Goal: Task Accomplishment & Management: Complete application form

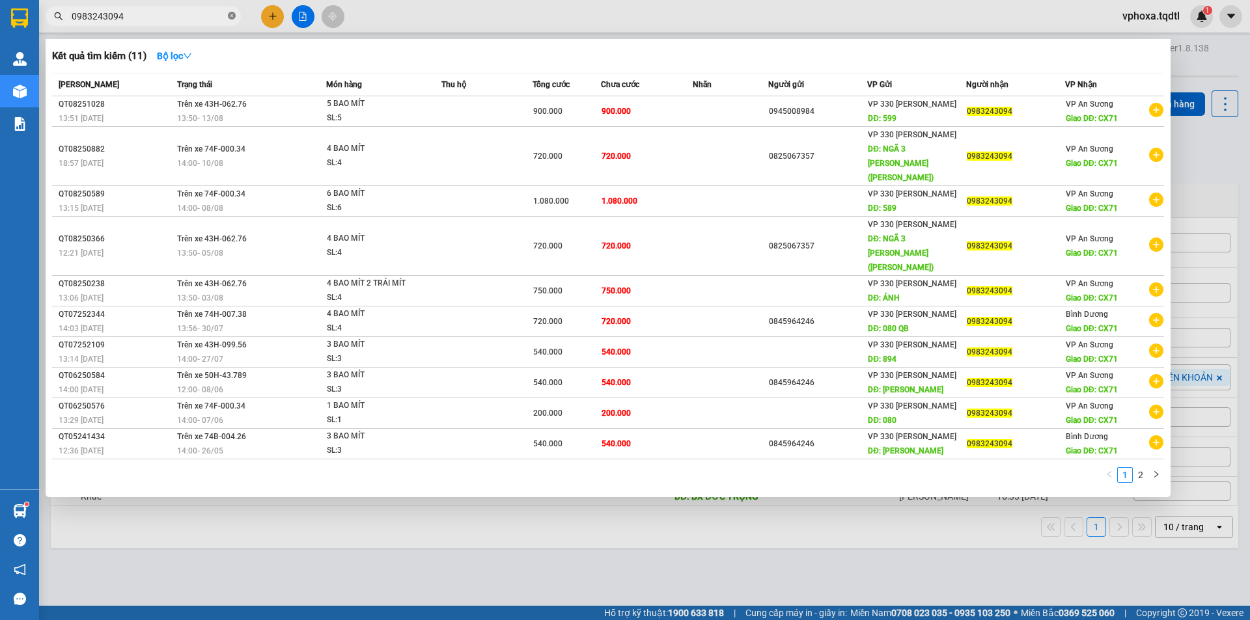
click at [230, 16] on icon "close-circle" at bounding box center [232, 16] width 8 height 8
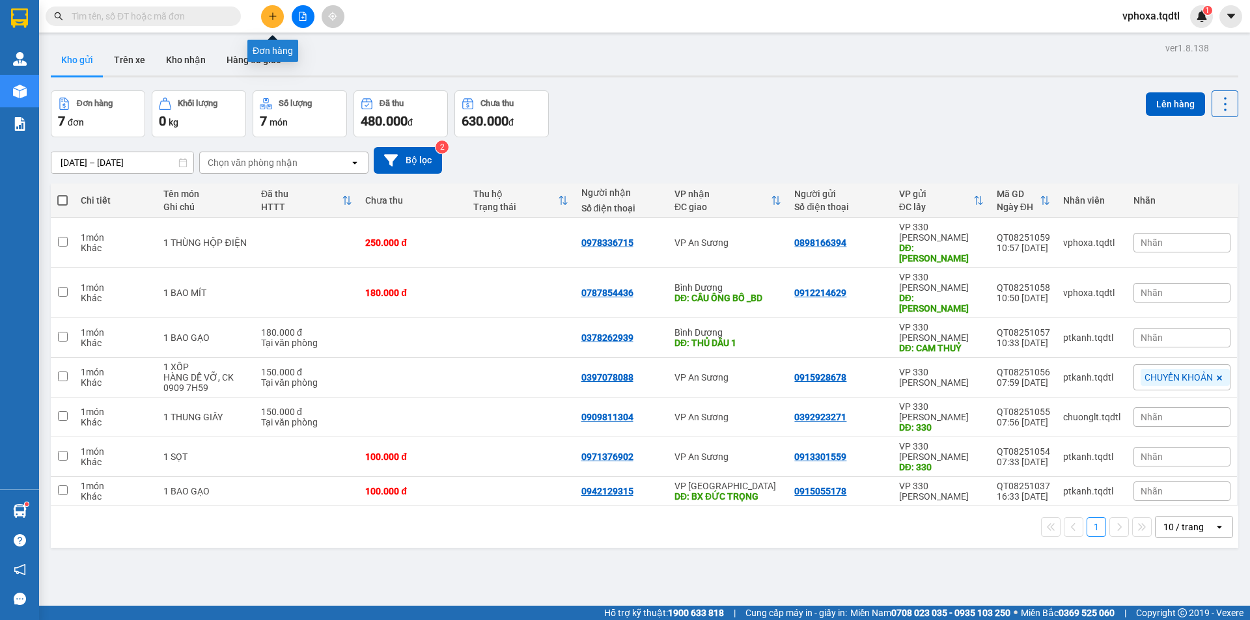
click at [266, 15] on button at bounding box center [272, 16] width 23 height 23
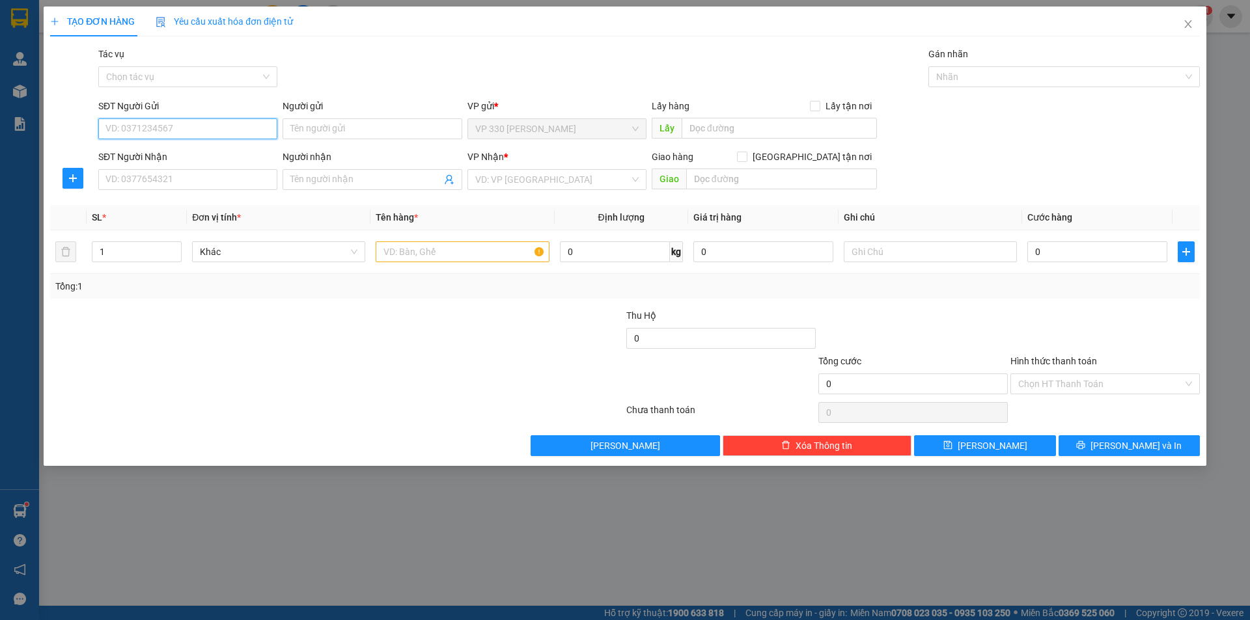
click at [186, 136] on input "SĐT Người Gửi" at bounding box center [187, 128] width 179 height 21
type input "0911063072"
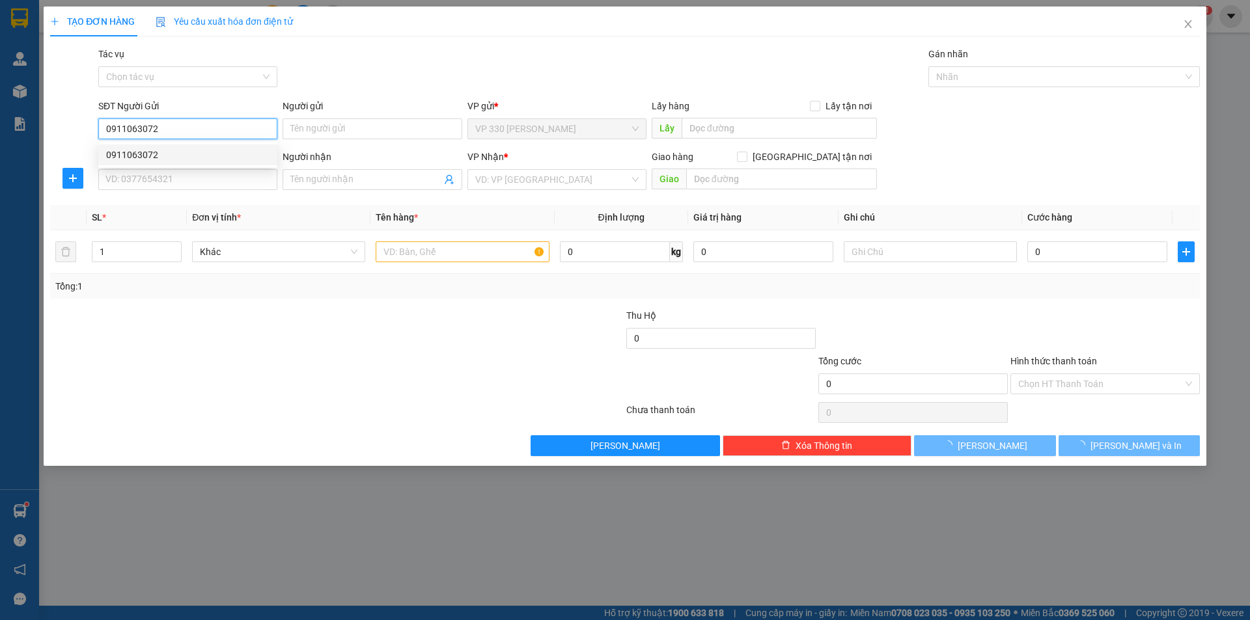
click at [186, 156] on div "0911063072" at bounding box center [187, 155] width 163 height 14
type input "HỒ XÁ"
type input "0364578507"
type input "HƯƠNG"
type input "BV NHI ĐỒNG NAI"
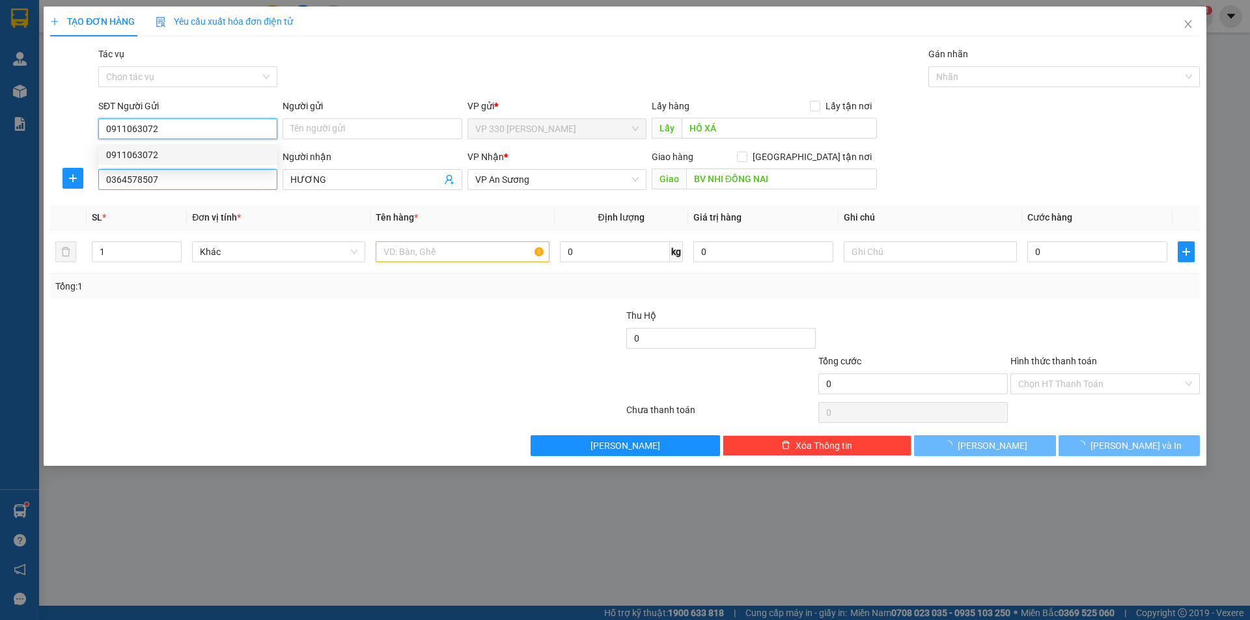
type input "360.000"
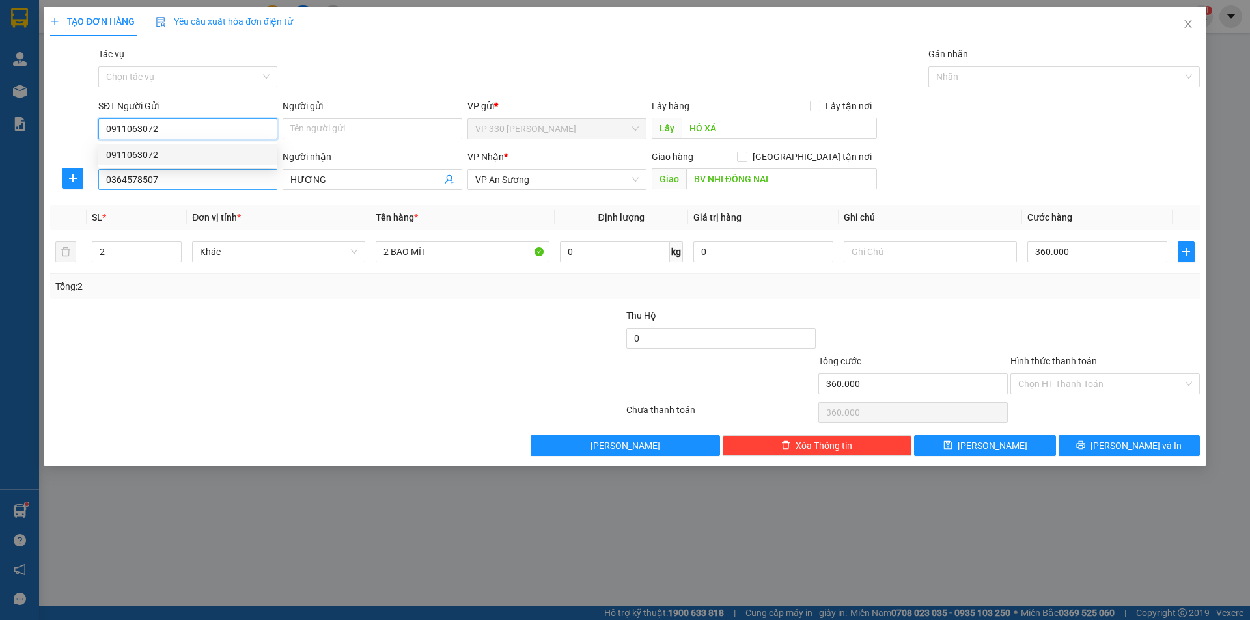
type input "0911063072"
click at [180, 176] on input "0364578507" at bounding box center [187, 179] width 179 height 21
click at [243, 176] on input "0364578507" at bounding box center [187, 179] width 179 height 21
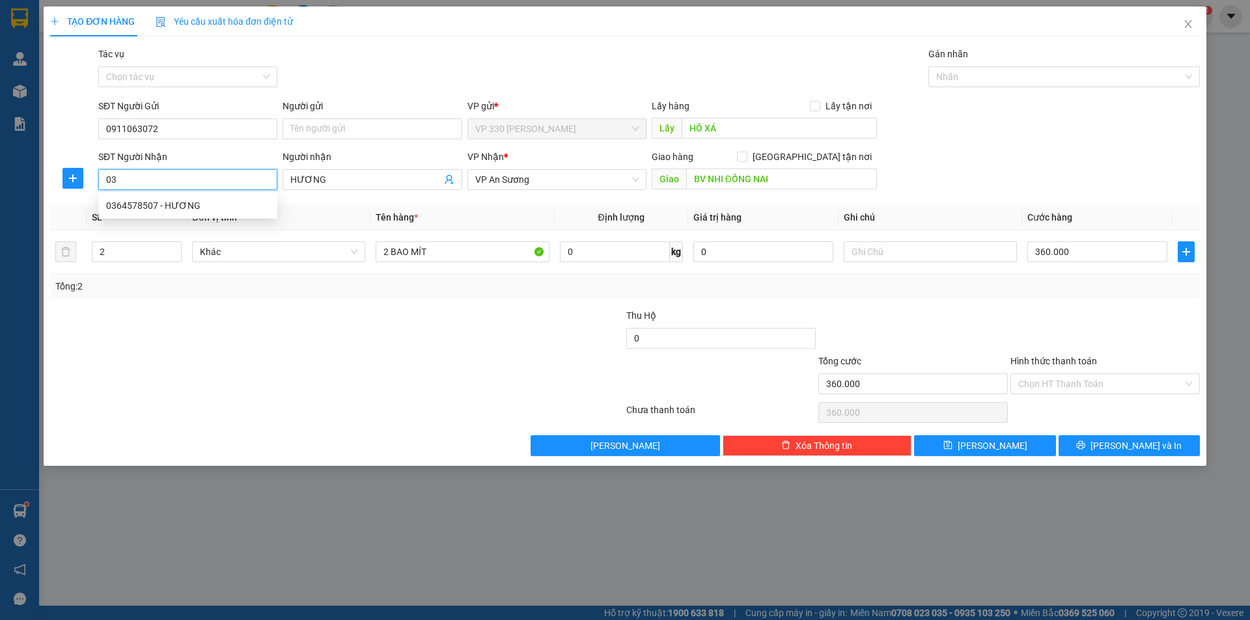
type input "0"
type input "0904143969"
click at [246, 211] on div "0904143969 - [PERSON_NAME]" at bounding box center [187, 206] width 163 height 14
type input "[PERSON_NAME]"
type input "BXE TAM HIÊP"
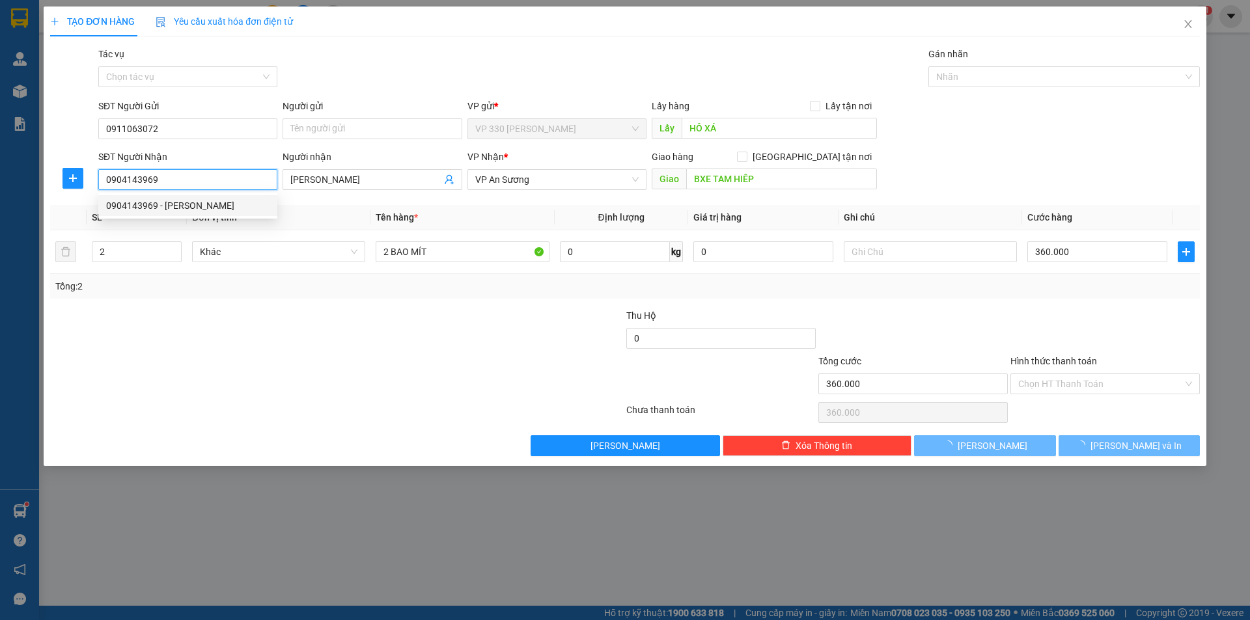
type input "180.000"
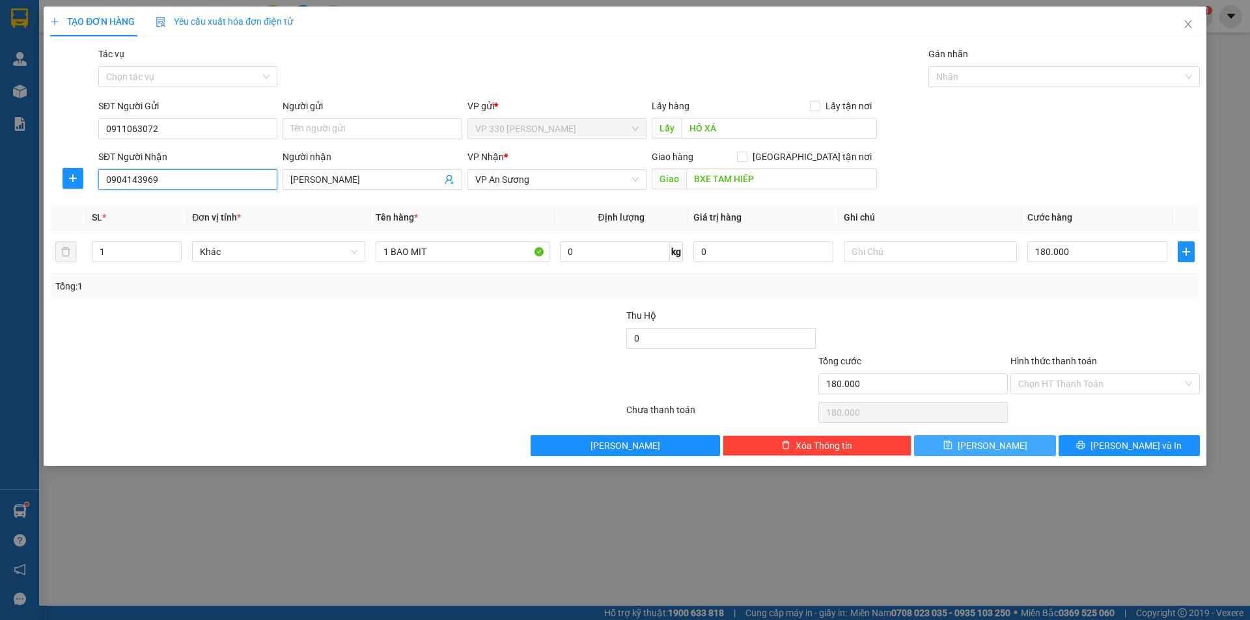
type input "0904143969"
click at [1023, 443] on button "[PERSON_NAME]" at bounding box center [984, 445] width 141 height 21
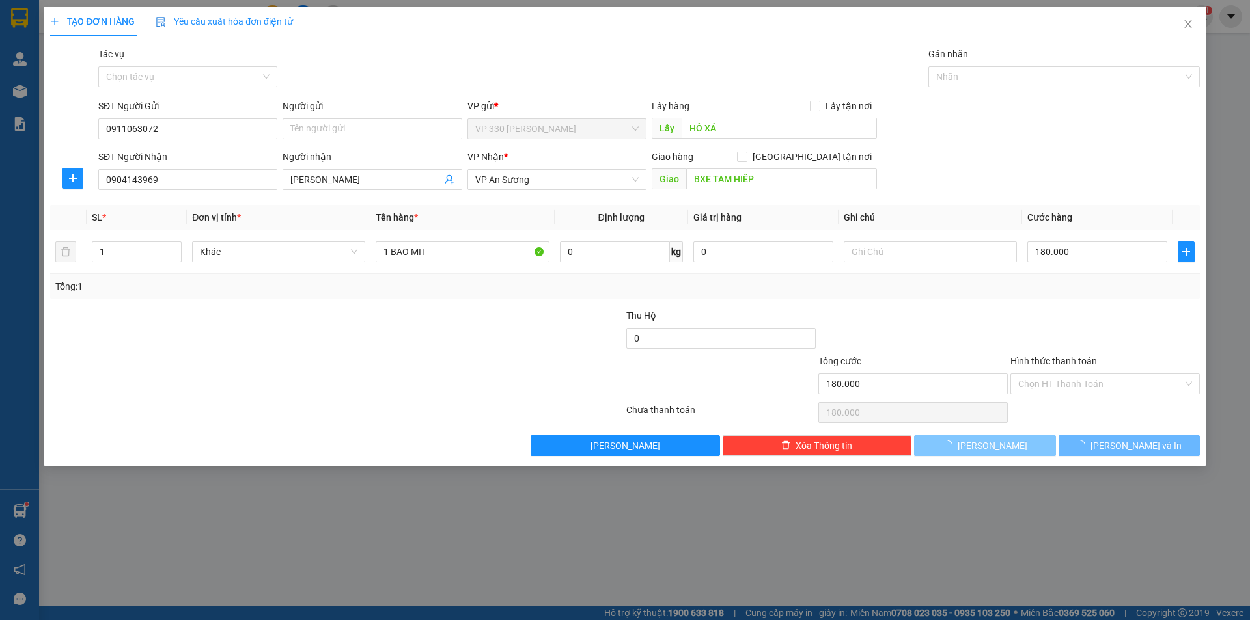
type input "0"
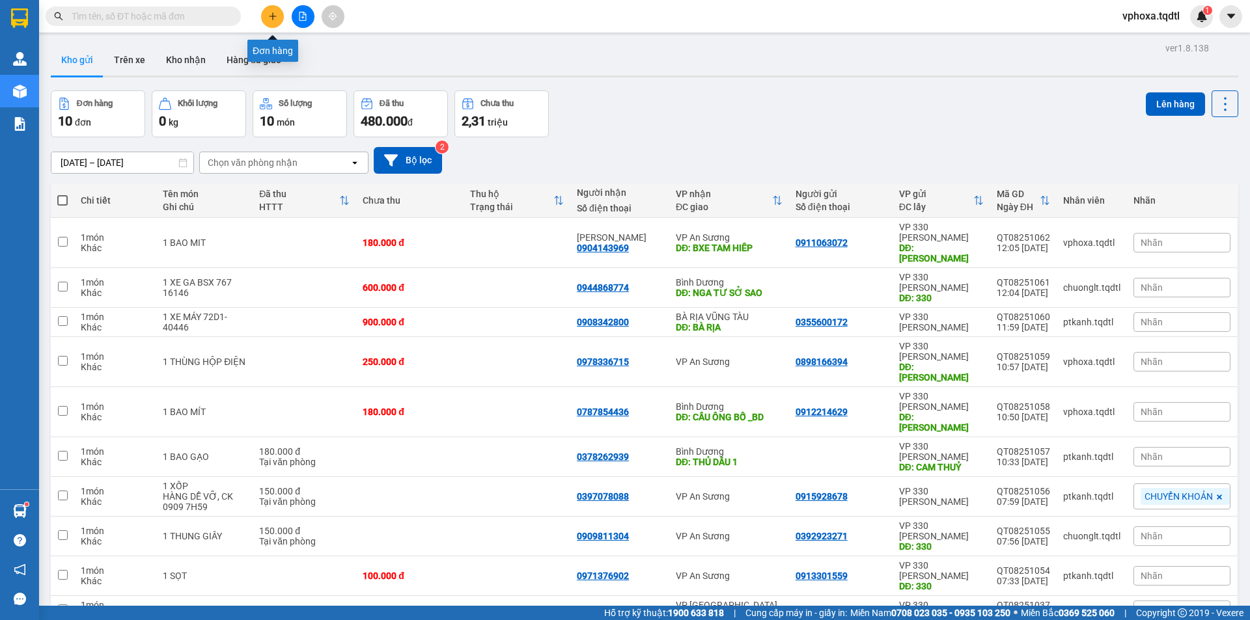
click at [277, 16] on icon "plus" at bounding box center [272, 16] width 9 height 9
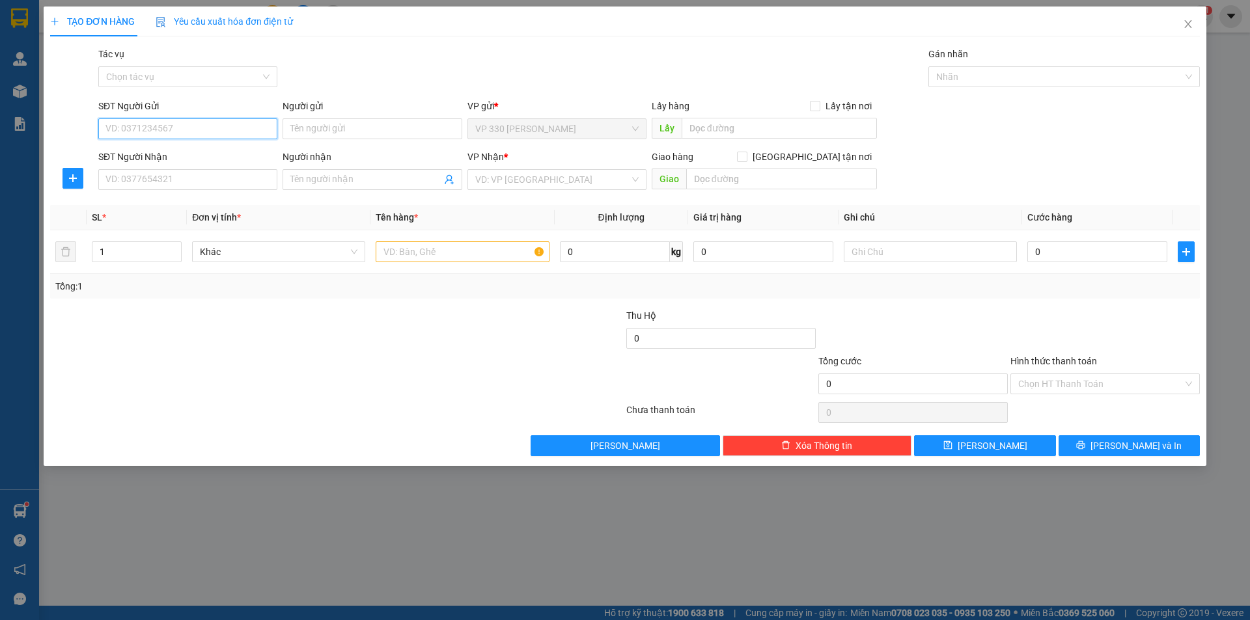
click at [197, 131] on input "SĐT Người Gửi" at bounding box center [187, 128] width 179 height 21
type input "0911063072"
click at [189, 185] on input "SĐT Người Nhận" at bounding box center [187, 179] width 179 height 21
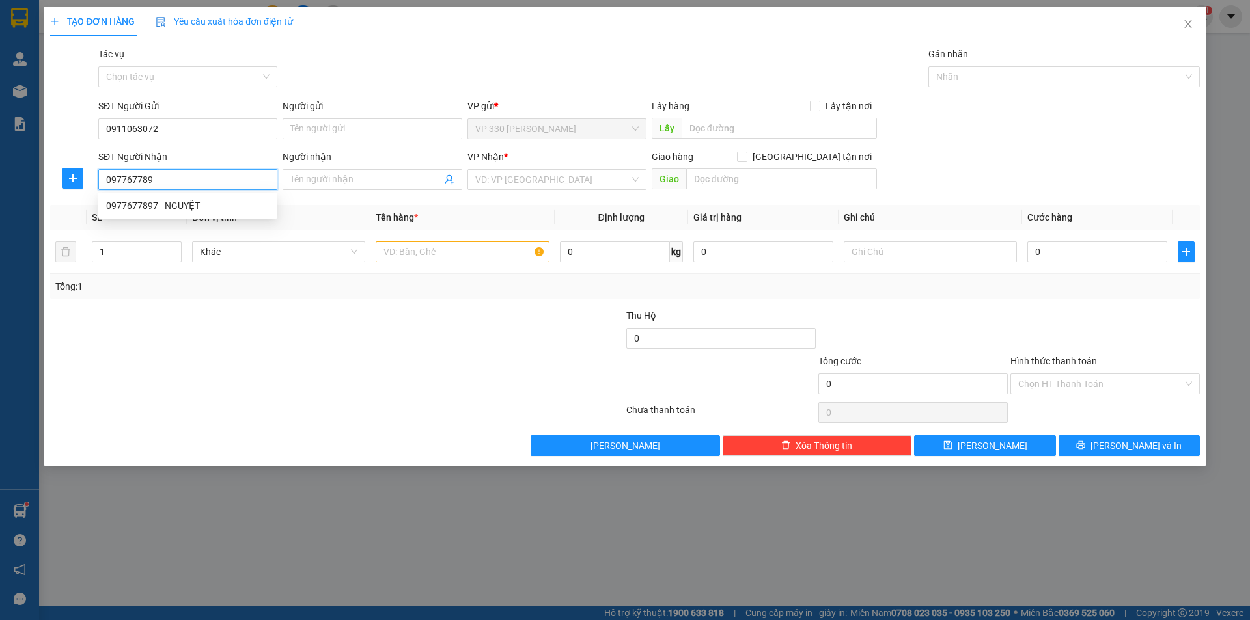
type input "0977677897"
click at [159, 204] on div "0977677897 - NGUYỆT" at bounding box center [187, 206] width 163 height 14
type input "NGUYỆT"
type input "BX TAM HIỆP"
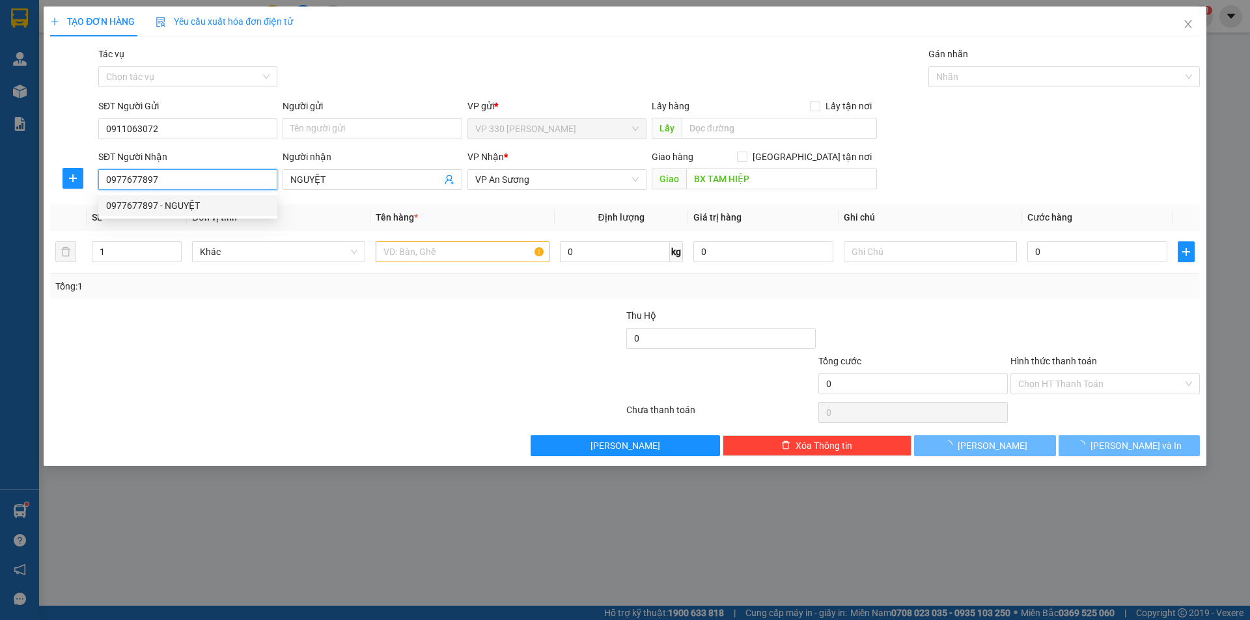
type input "180.000"
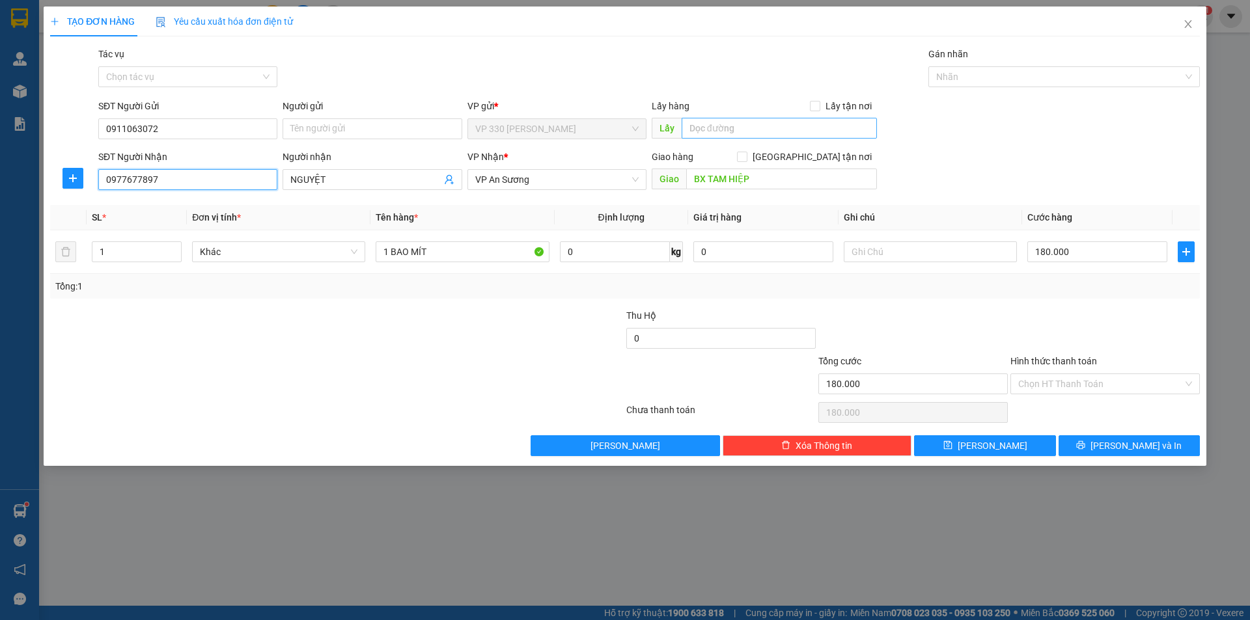
type input "0977677897"
drag, startPoint x: 696, startPoint y: 131, endPoint x: 641, endPoint y: 107, distance: 60.3
click at [690, 126] on input "text" at bounding box center [778, 128] width 195 height 21
type input "h"
type input "HỒ XÁ"
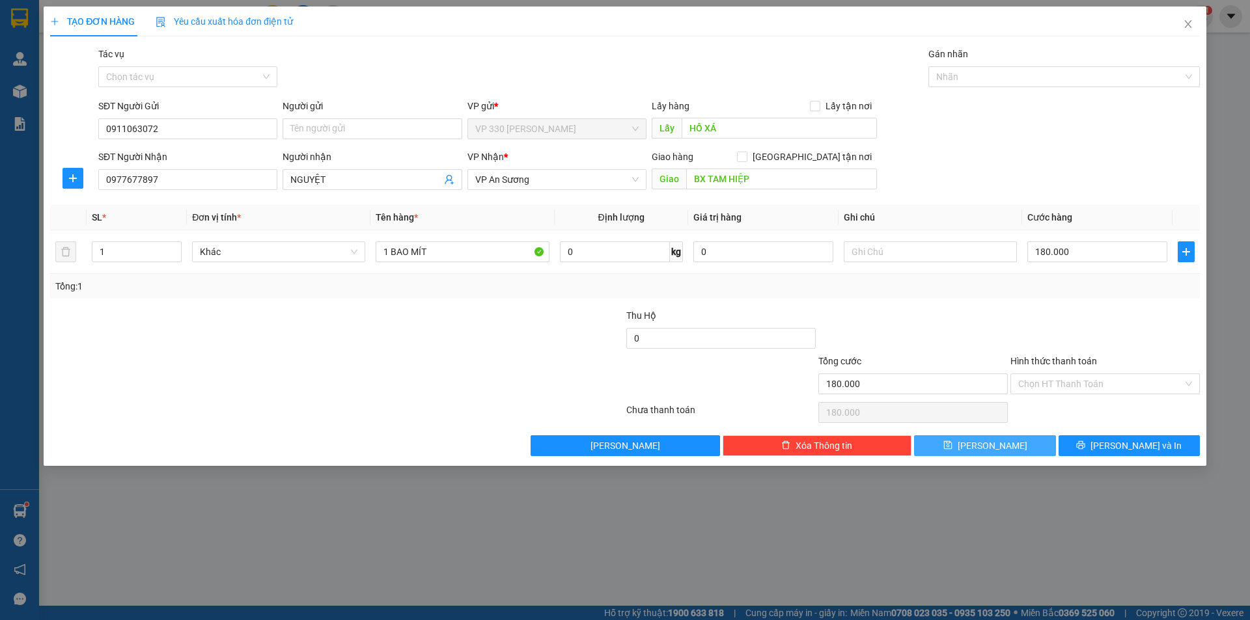
click at [1030, 451] on button "[PERSON_NAME]" at bounding box center [984, 445] width 141 height 21
type input "0"
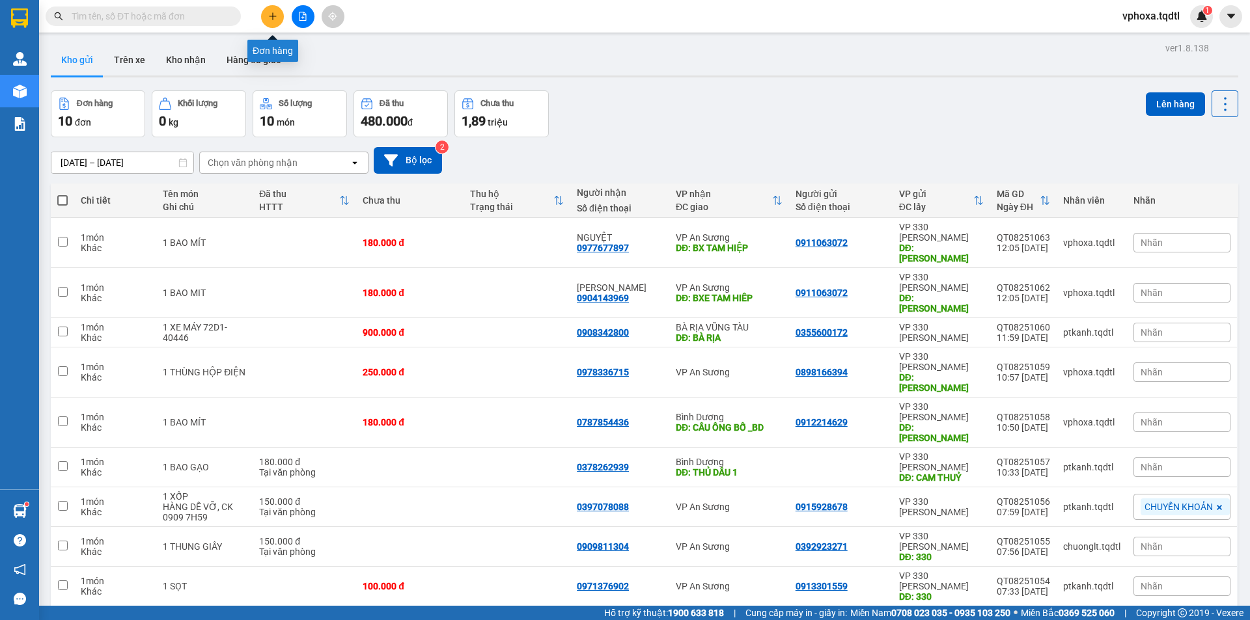
click at [269, 18] on icon "plus" at bounding box center [272, 16] width 9 height 9
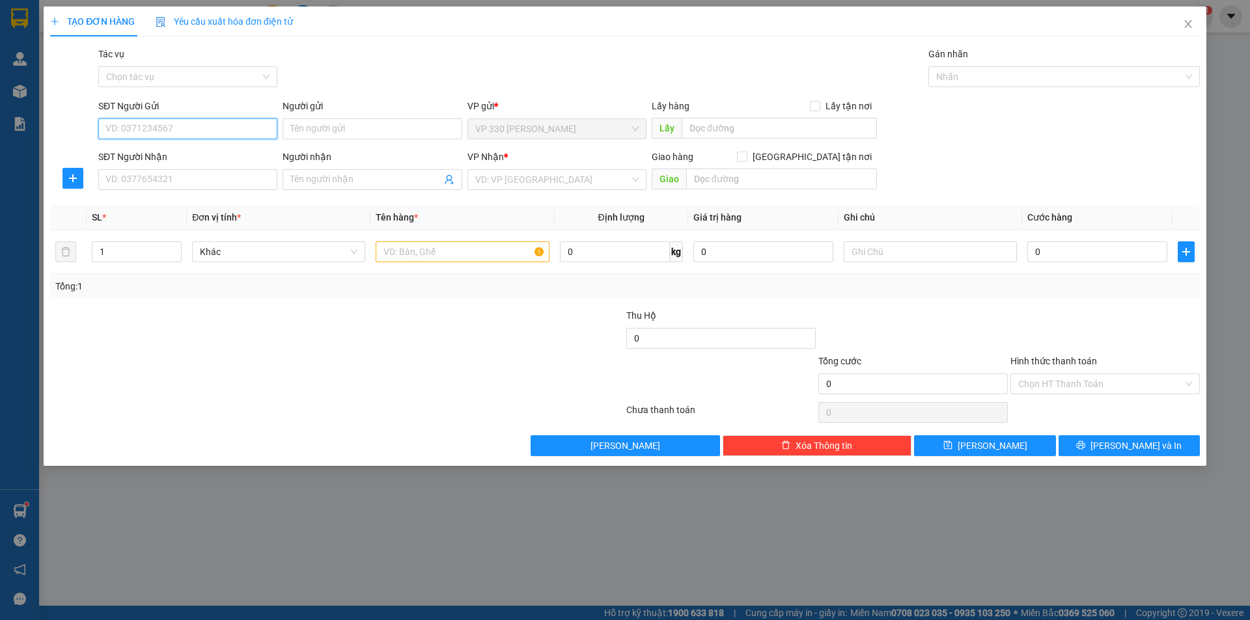
click at [206, 128] on input "SĐT Người Gửi" at bounding box center [187, 128] width 179 height 21
type input "0358828538"
click at [184, 184] on input "SĐT Người Nhận" at bounding box center [187, 179] width 179 height 21
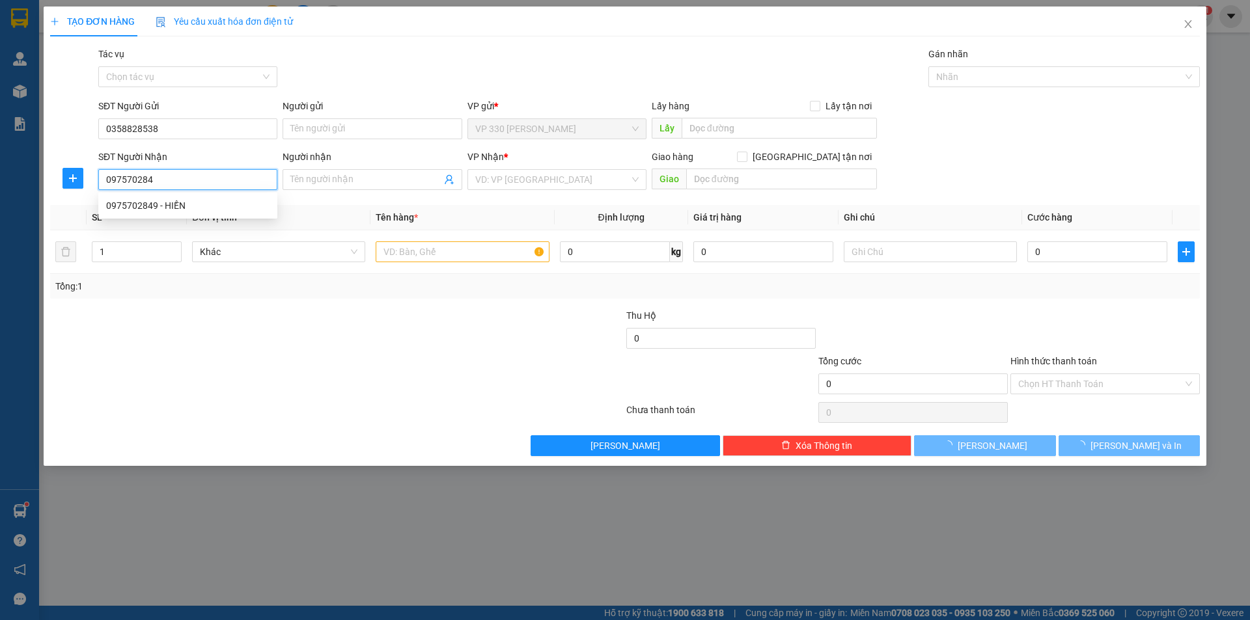
type input "0975702849"
click at [182, 199] on div "0975702849 - HIỀN" at bounding box center [187, 206] width 163 height 14
type input "HIỀN"
type input "600.000"
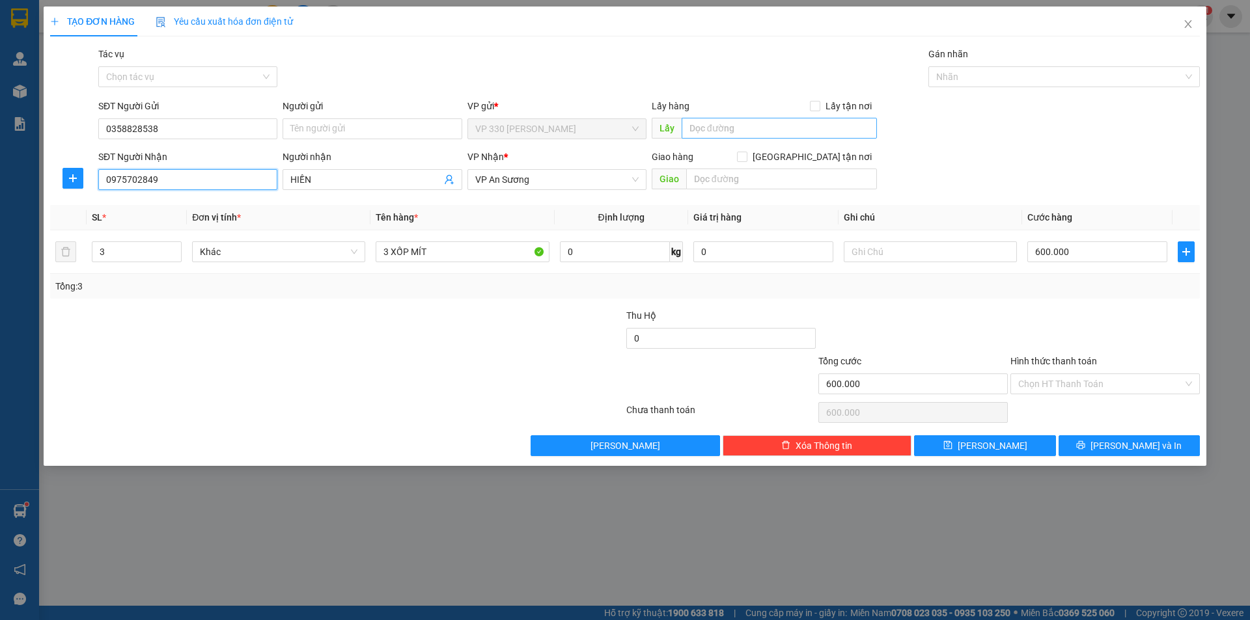
type input "0975702849"
click at [708, 127] on input "text" at bounding box center [778, 128] width 195 height 21
type input "HỒ XÁ"
click at [952, 442] on icon "save" at bounding box center [947, 445] width 9 height 9
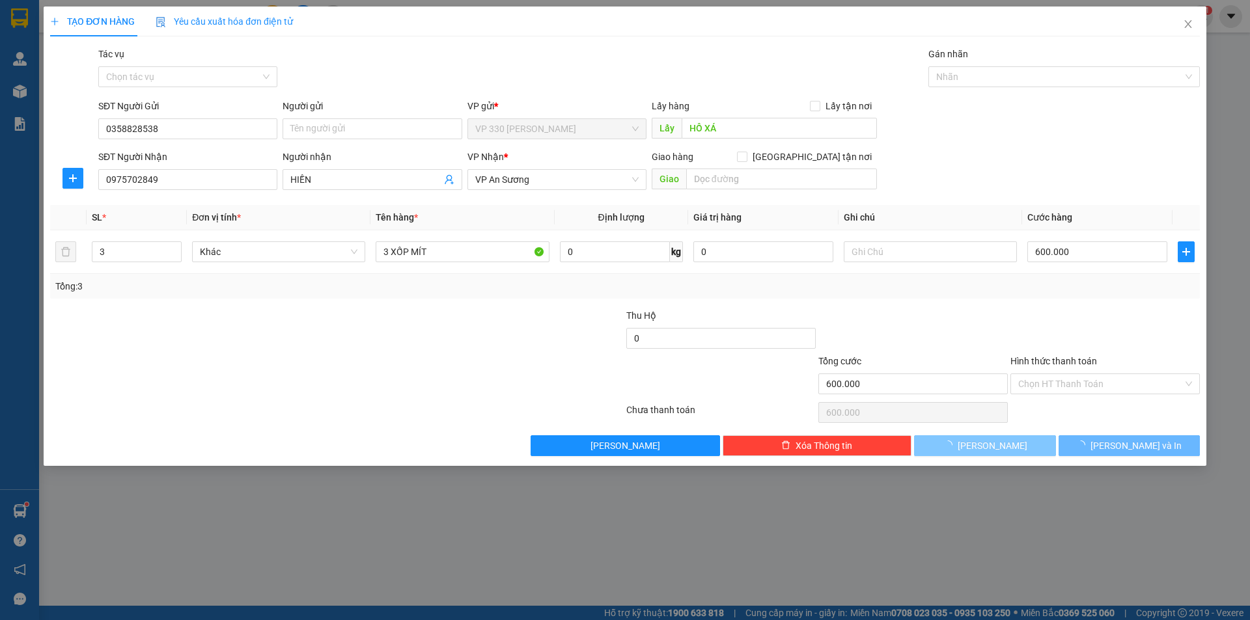
type input "0"
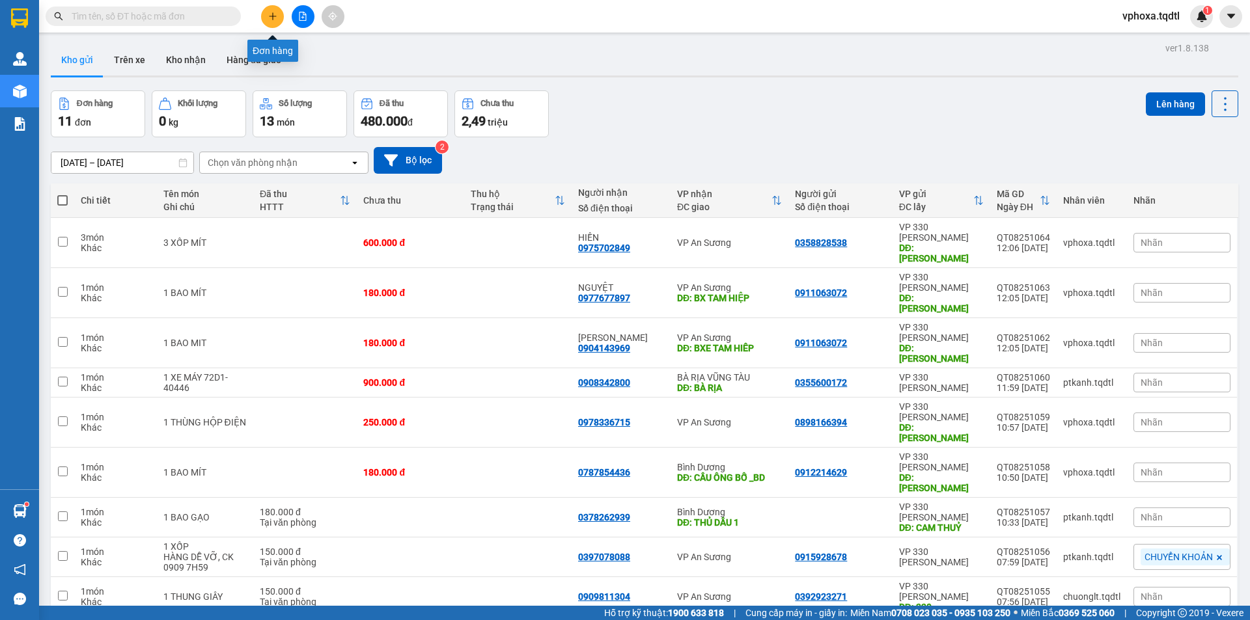
click at [277, 16] on icon "plus" at bounding box center [272, 16] width 9 height 9
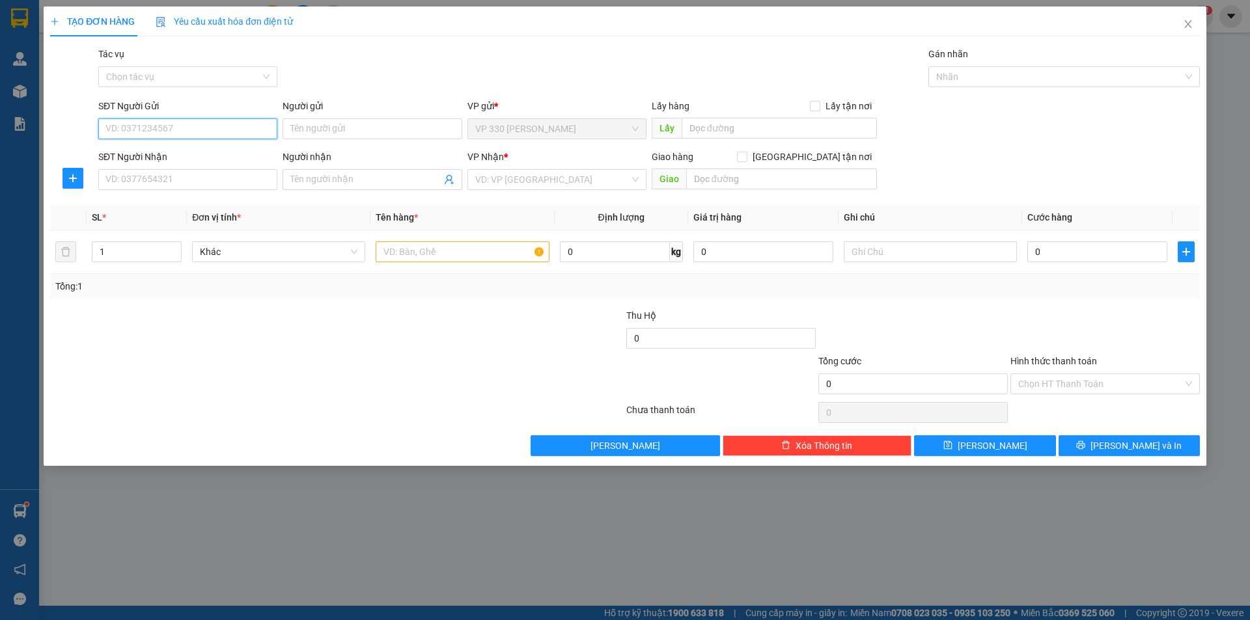
click at [152, 131] on input "SĐT Người Gửi" at bounding box center [187, 128] width 179 height 21
type input "0911063072"
click at [135, 180] on input "SĐT Người Nhận" at bounding box center [187, 179] width 179 height 21
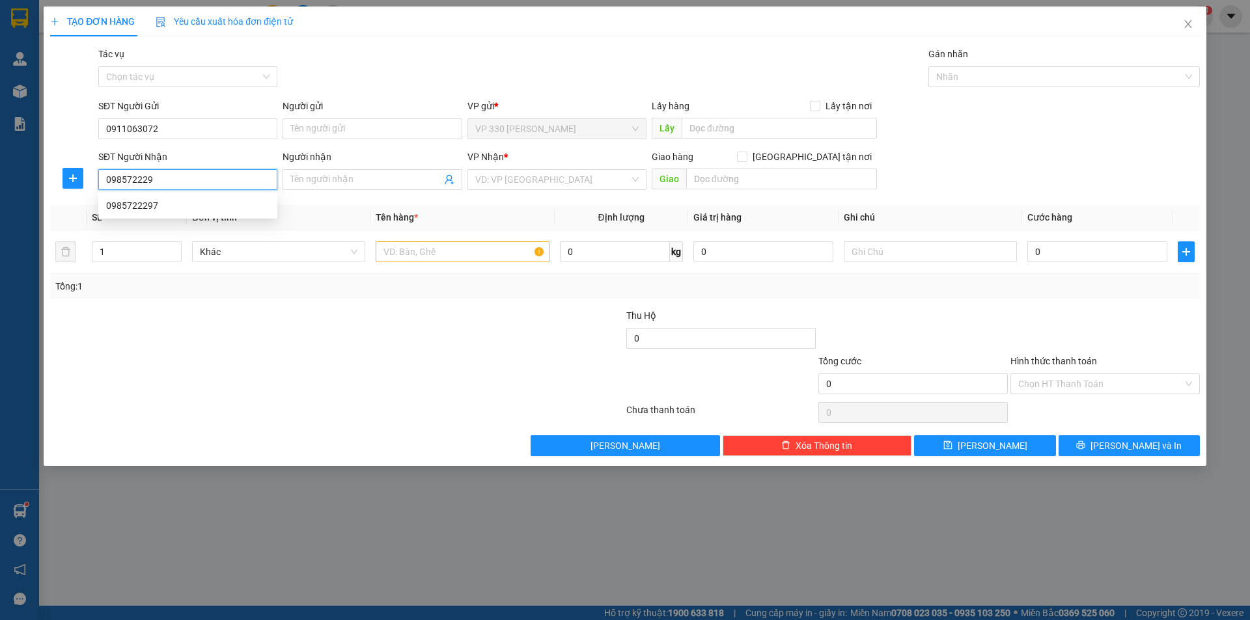
type input "0985722297"
click at [169, 201] on div "0985722297" at bounding box center [187, 206] width 163 height 14
type input "VŨNG TÀU"
type input "360.000"
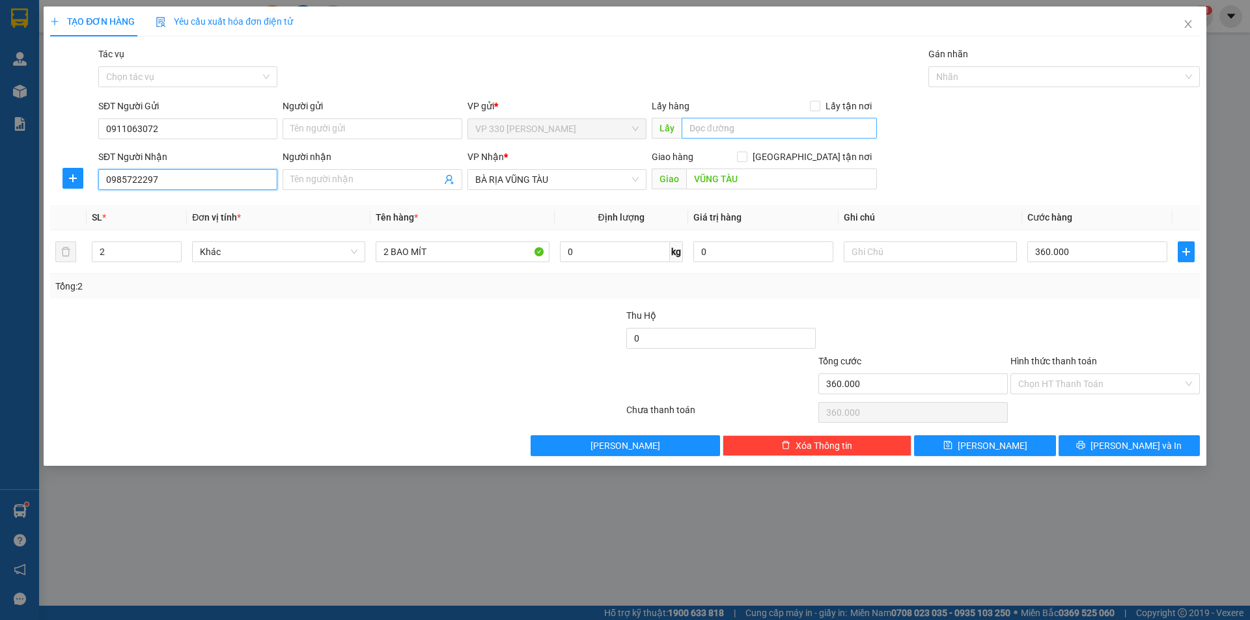
type input "0985722297"
click at [716, 128] on input "text" at bounding box center [778, 128] width 195 height 21
type input "HỒ XÁ"
type input "TƯỢNG ĐÀI DẦU KHÍ VŨNG TÀU"
click at [147, 253] on input "2" at bounding box center [136, 252] width 89 height 20
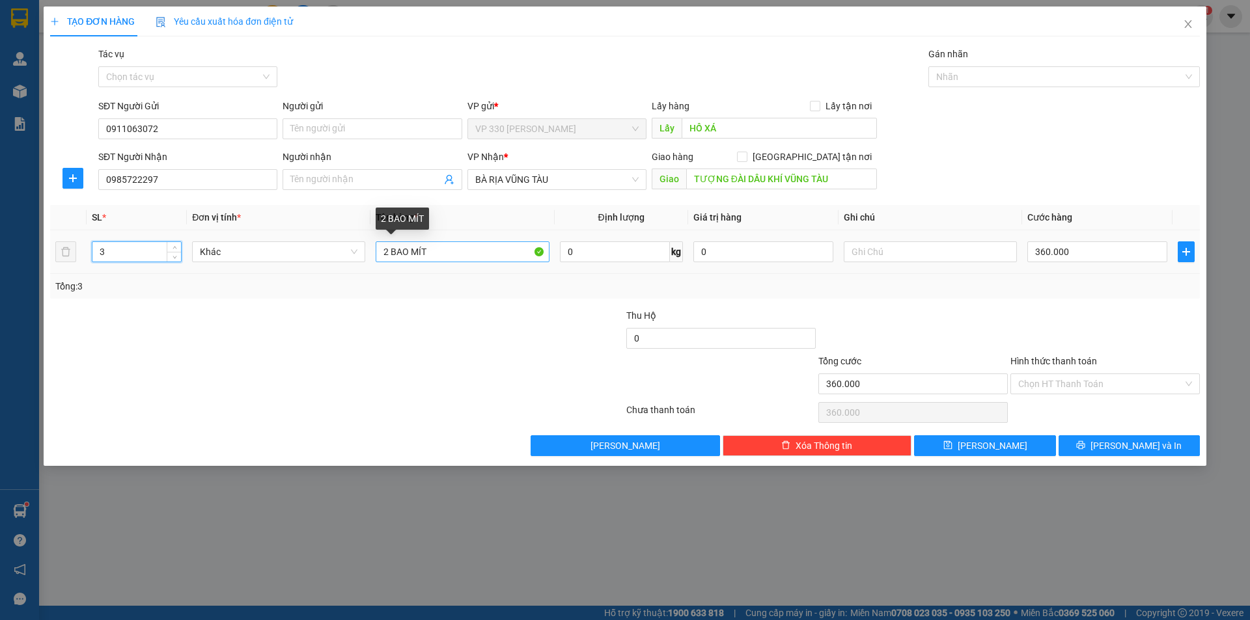
type input "3"
click at [387, 255] on input "2 BAO MÍT" at bounding box center [462, 251] width 173 height 21
type input "3 BAO MÍT"
click at [1071, 248] on input "360.000" at bounding box center [1097, 251] width 140 height 21
type input "0"
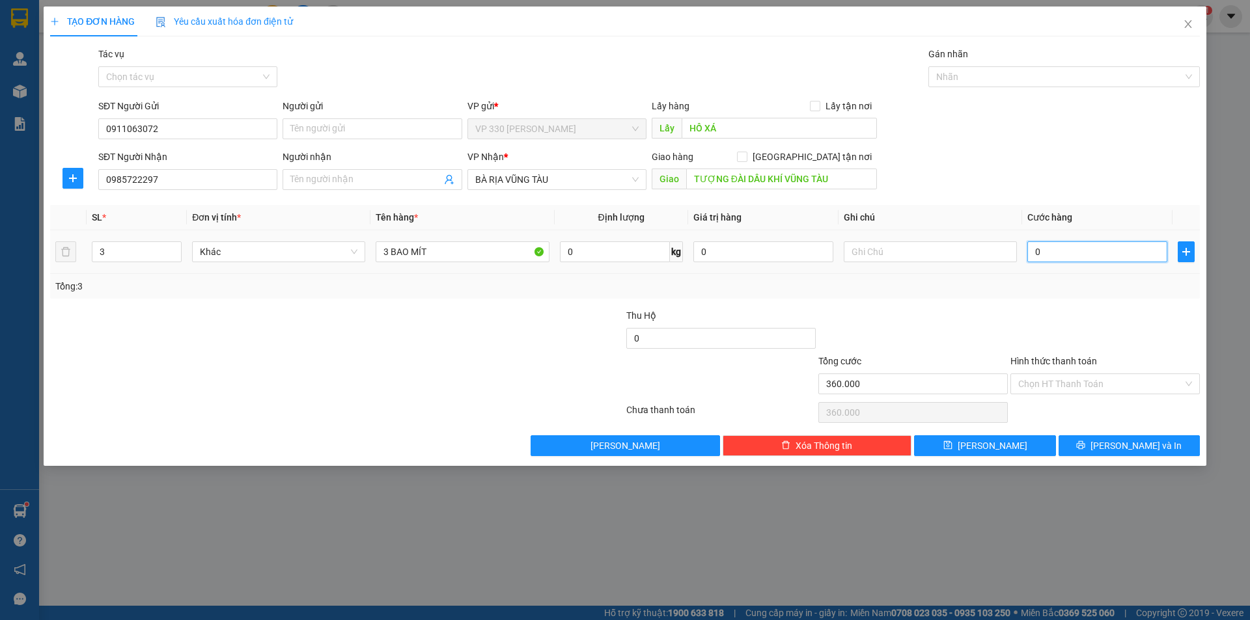
type input "0"
type input "05"
type input "5"
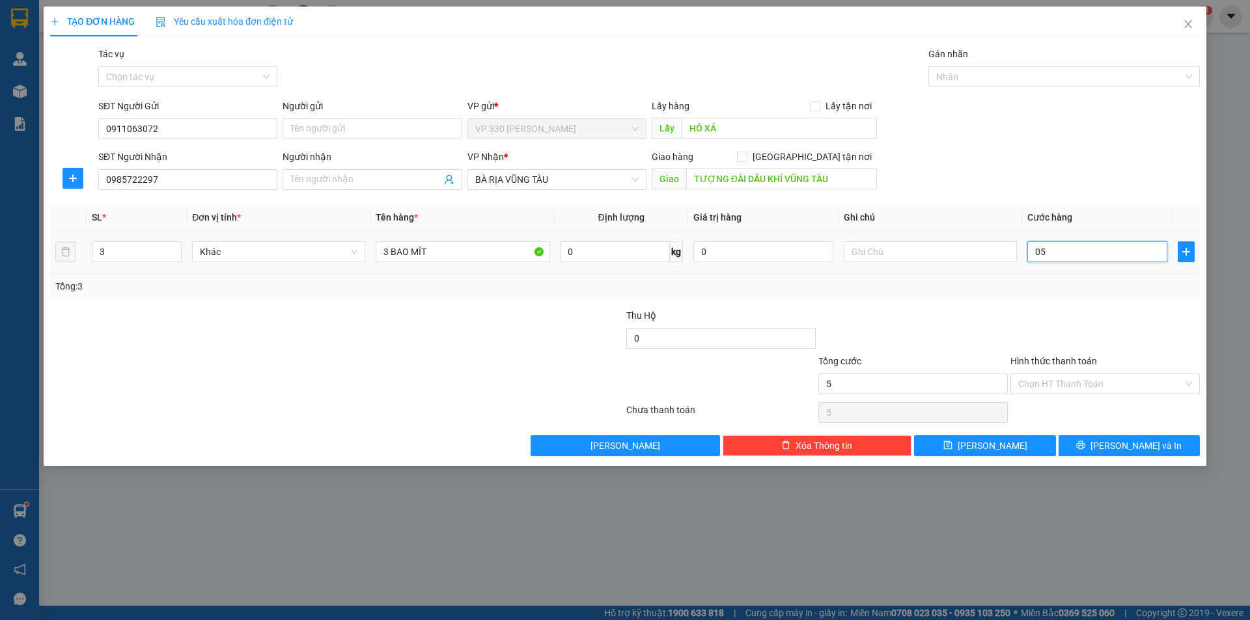
type input "54"
type input "054"
type input "540"
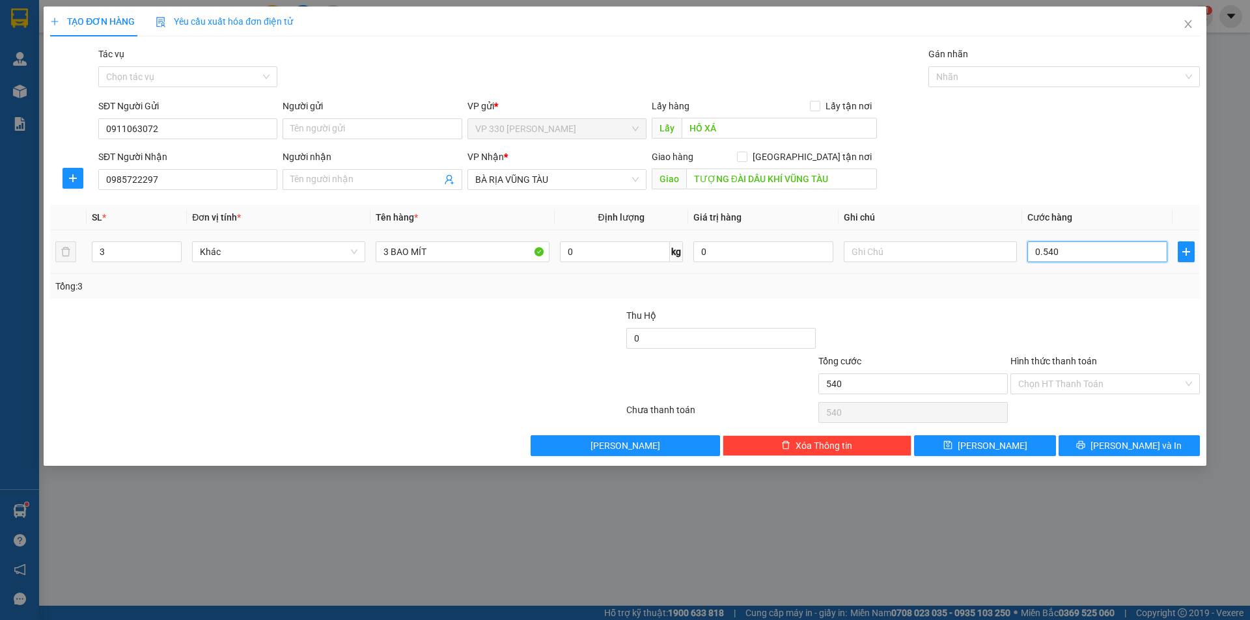
type input "05.400"
type input "5.400"
type input "54.000"
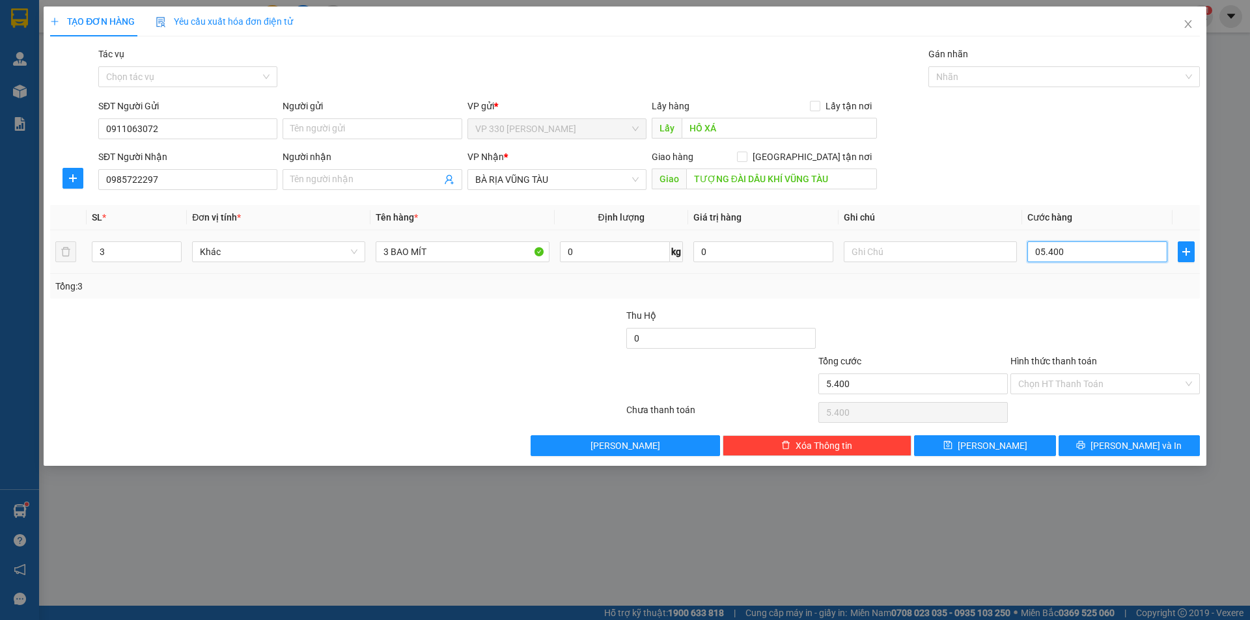
type input "054.000"
type input "540.000"
click at [952, 446] on icon "save" at bounding box center [947, 445] width 9 height 9
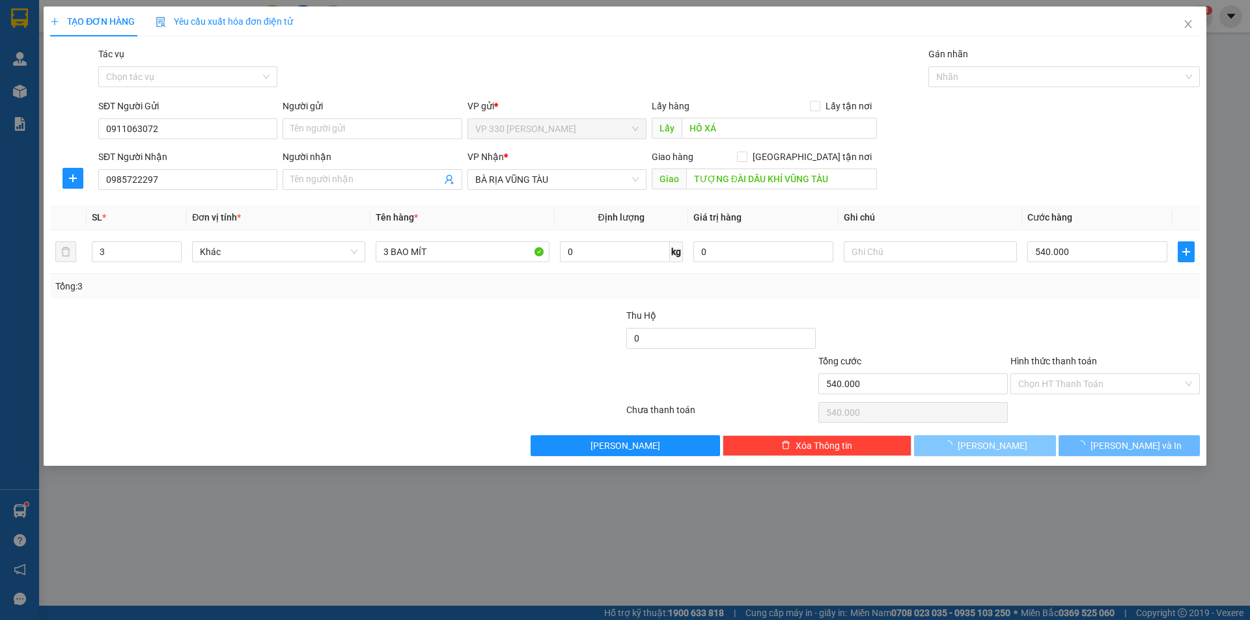
type input "0"
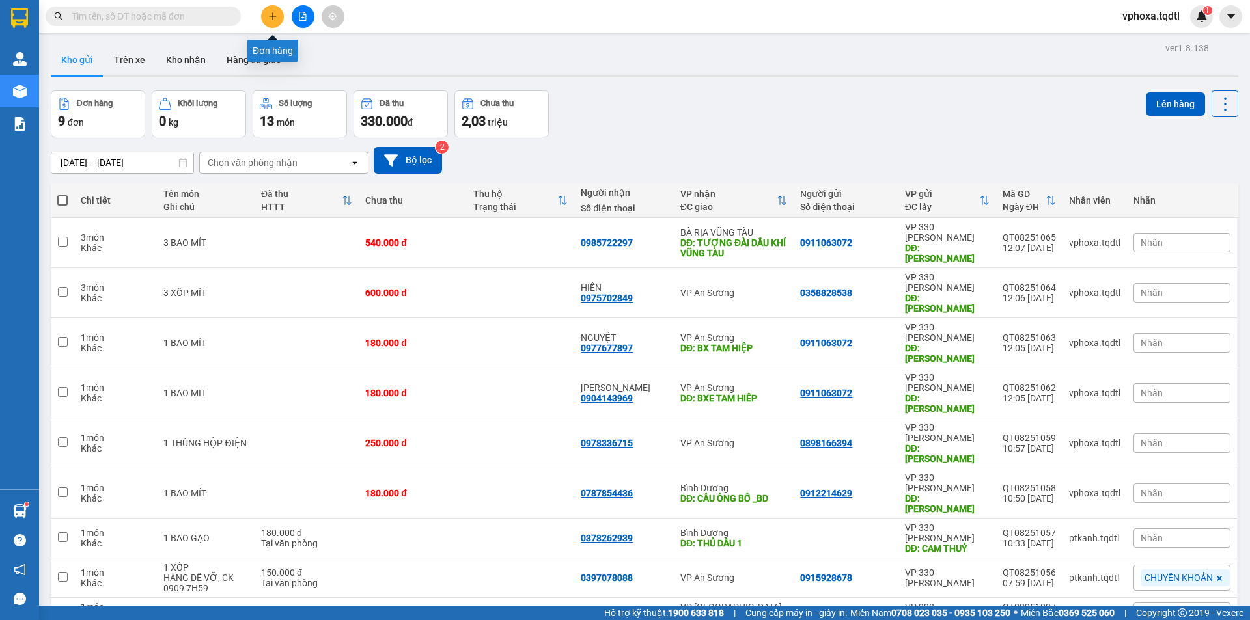
click at [271, 16] on icon "plus" at bounding box center [272, 16] width 7 height 1
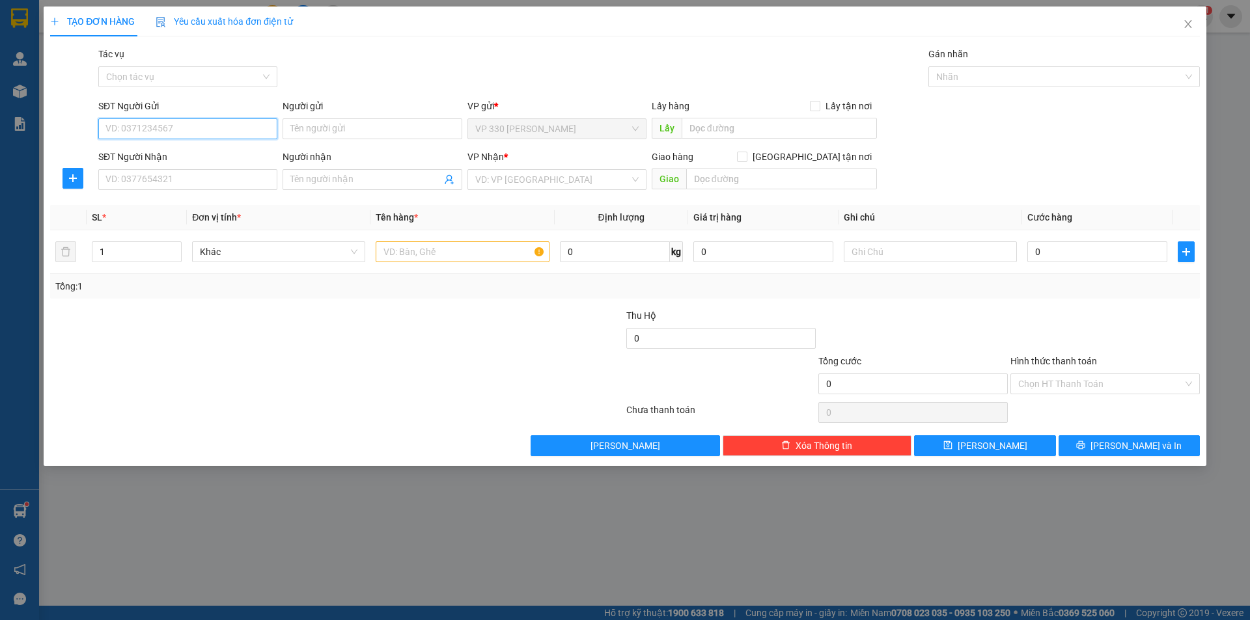
click at [162, 120] on input "SĐT Người Gửi" at bounding box center [187, 128] width 179 height 21
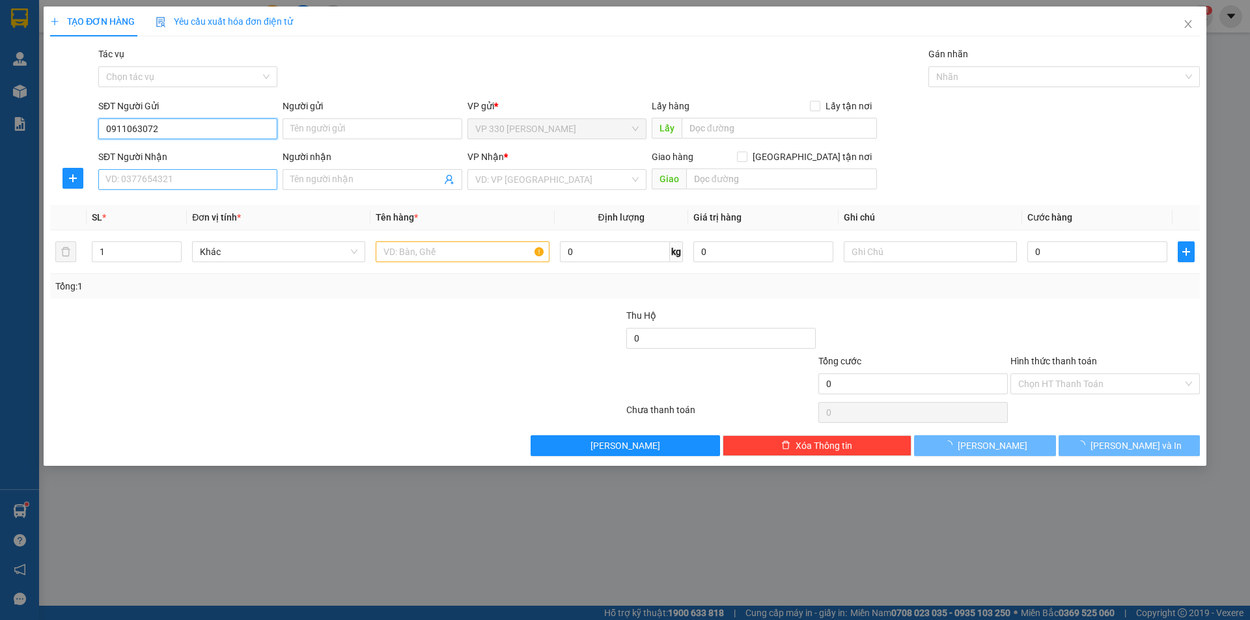
type input "0911063072"
click at [161, 176] on input "SĐT Người Nhận" at bounding box center [187, 179] width 179 height 21
type input "0989498209"
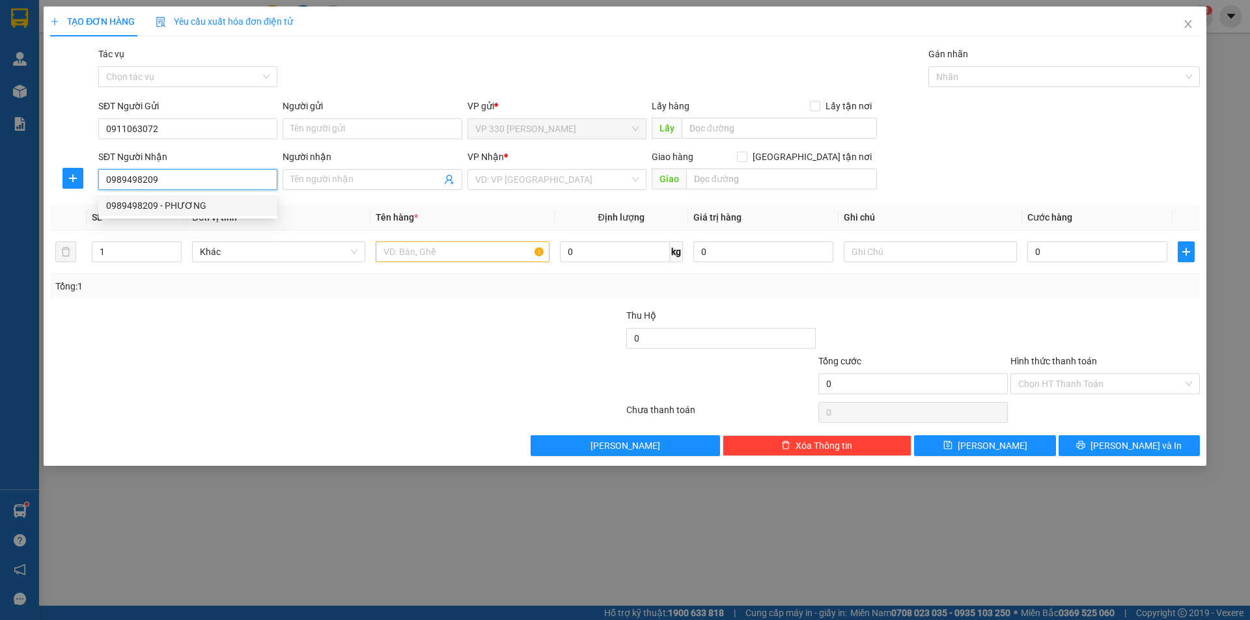
click at [187, 207] on div "0989498209 - PHƯƠNG" at bounding box center [187, 206] width 163 height 14
type input "PHƯƠNG"
type input "BXE TAM HIÊP"
type input "180.000"
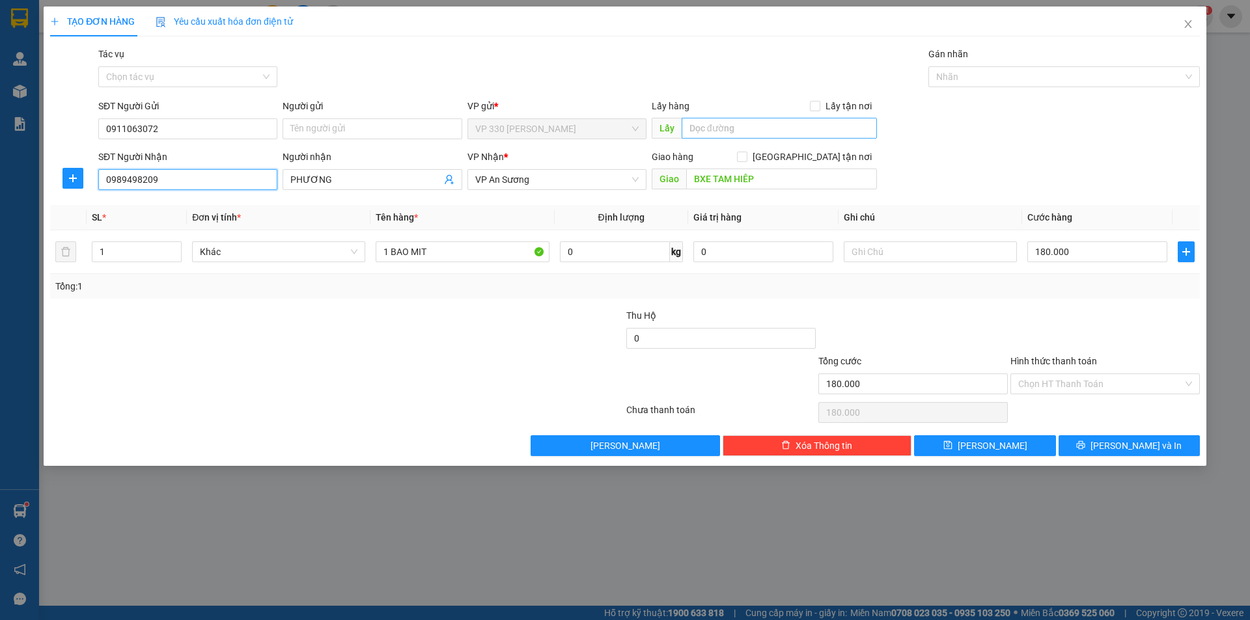
type input "0989498209"
click at [714, 128] on input "text" at bounding box center [778, 128] width 195 height 21
type input "HỒ XÁ"
click at [989, 445] on span "[PERSON_NAME]" at bounding box center [992, 446] width 70 height 14
type input "0"
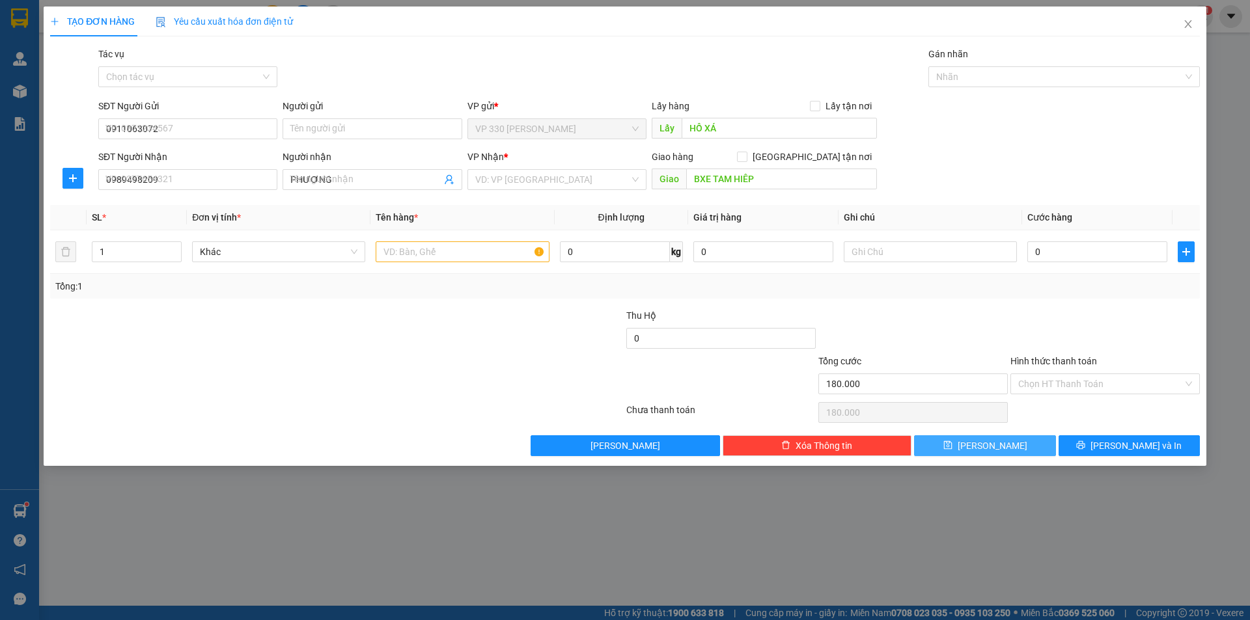
type input "0"
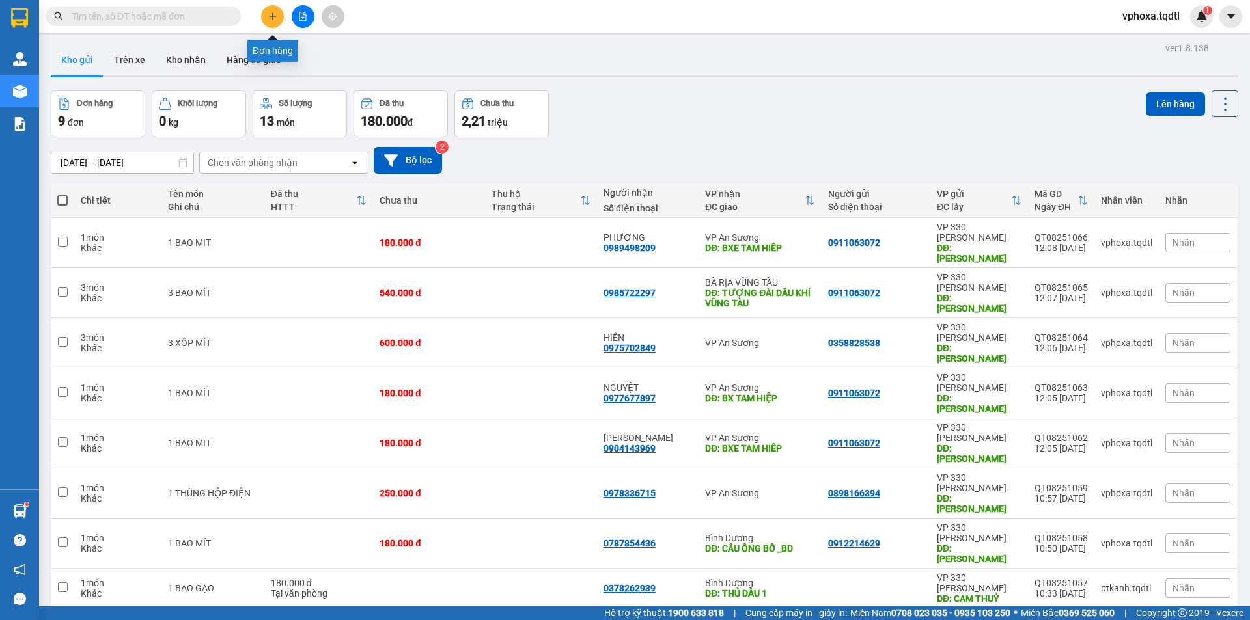
click at [271, 20] on icon "plus" at bounding box center [272, 16] width 9 height 9
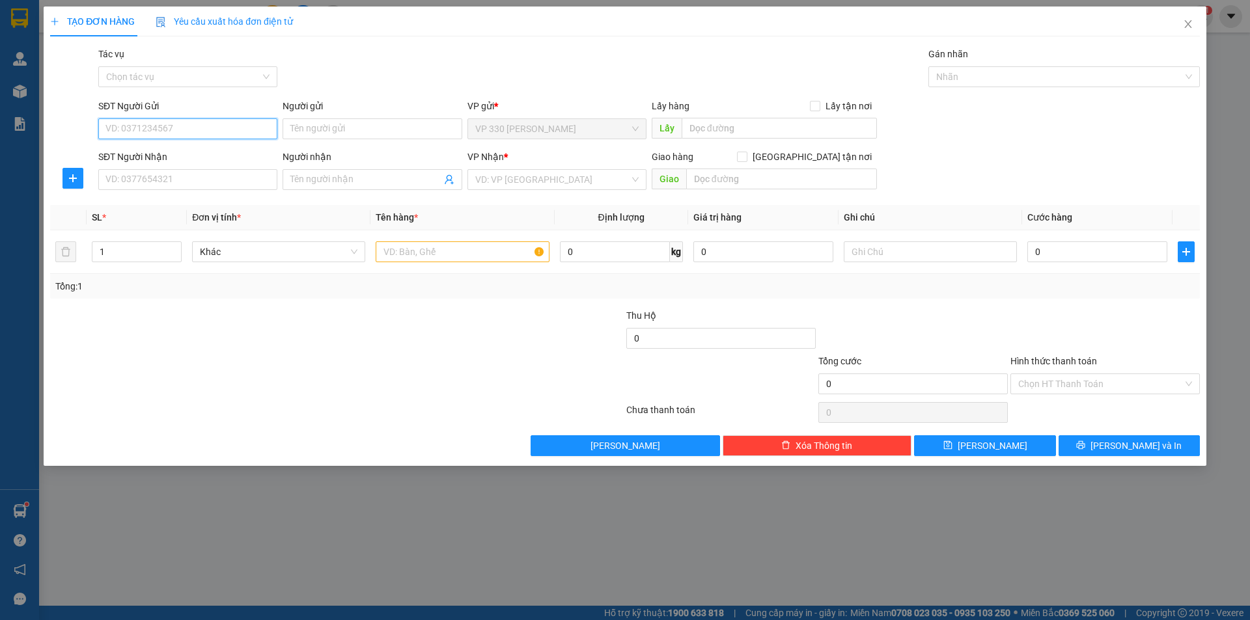
click at [158, 126] on input "SĐT Người Gửi" at bounding box center [187, 128] width 179 height 21
type input "0"
type input "0842090286"
click at [206, 153] on div "0842090286" at bounding box center [187, 155] width 163 height 14
type input "HỒ XÁ"
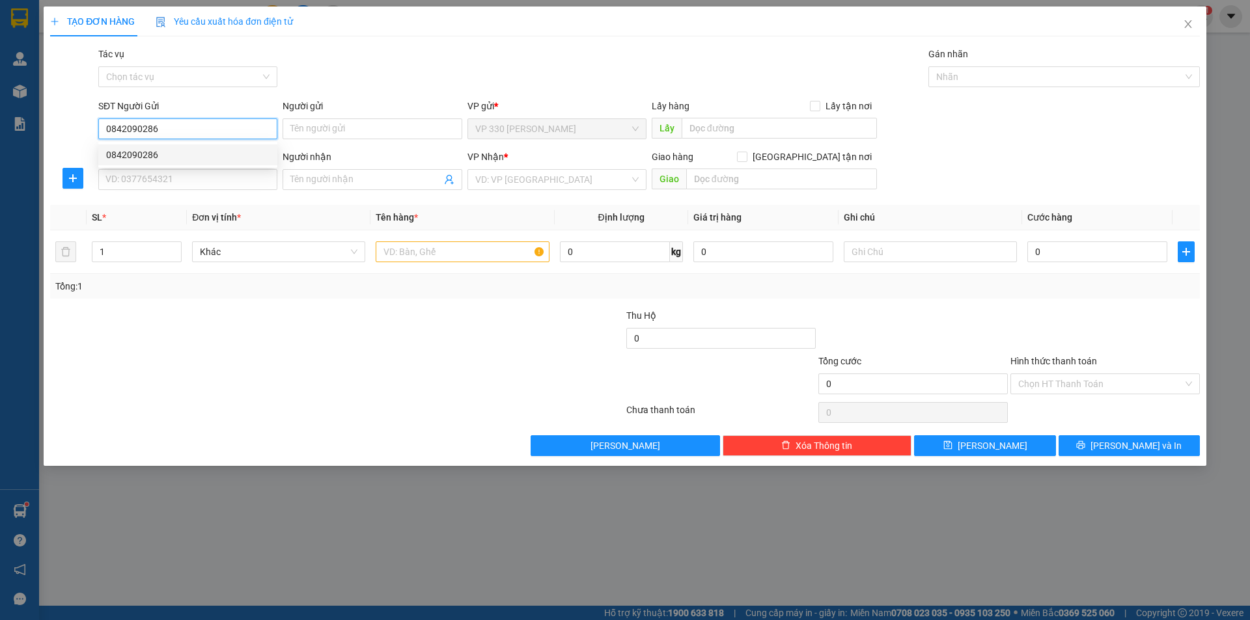
type input "0977490042"
type input "PHƯƠNG"
type input "CV 30/4 ĐỒNG NAI"
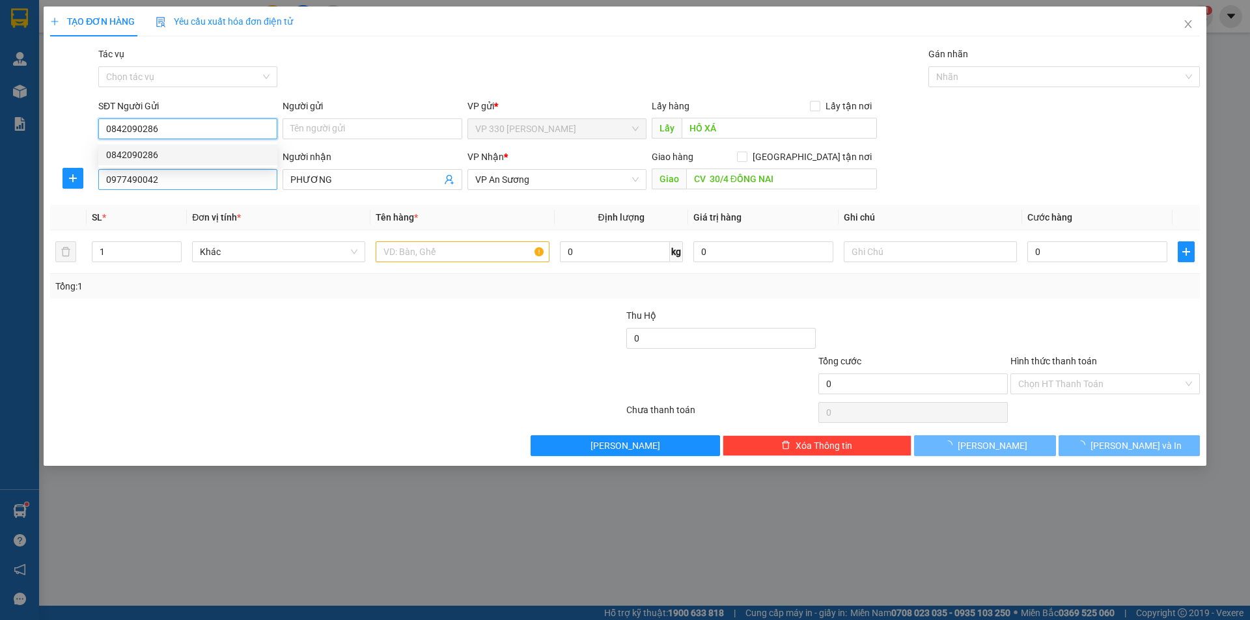
type input "180.000"
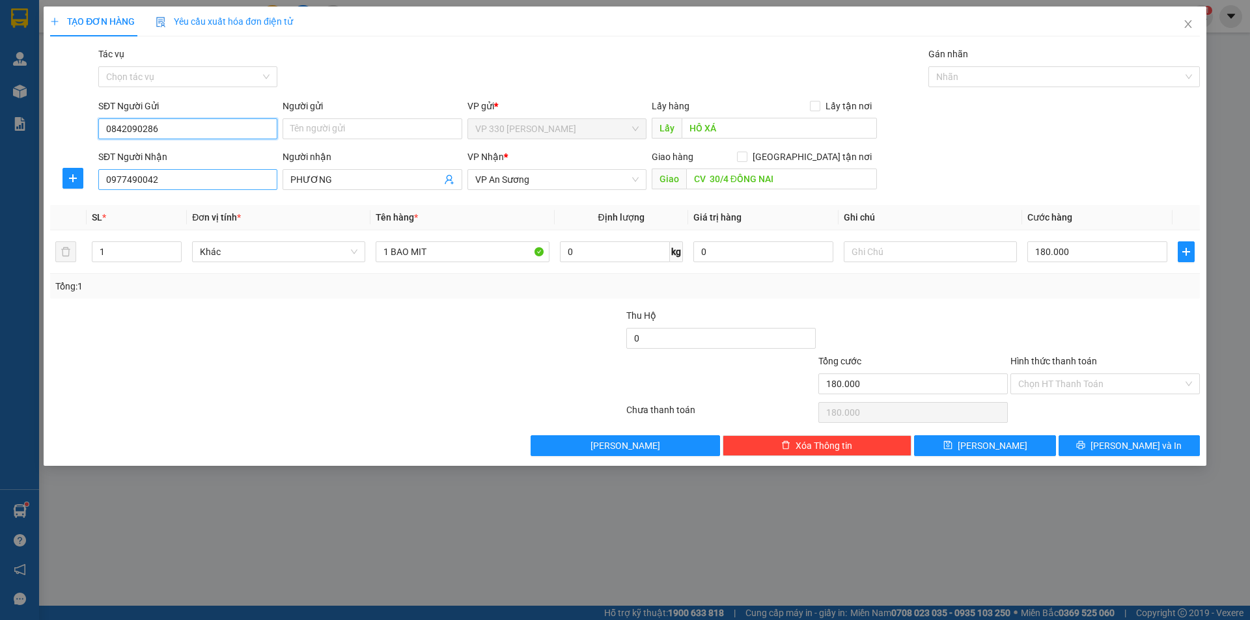
type input "0842090286"
click at [185, 176] on input "0977490042" at bounding box center [187, 179] width 179 height 21
type input "0"
type input "0975010822"
click at [193, 209] on div "0975010822" at bounding box center [187, 206] width 163 height 14
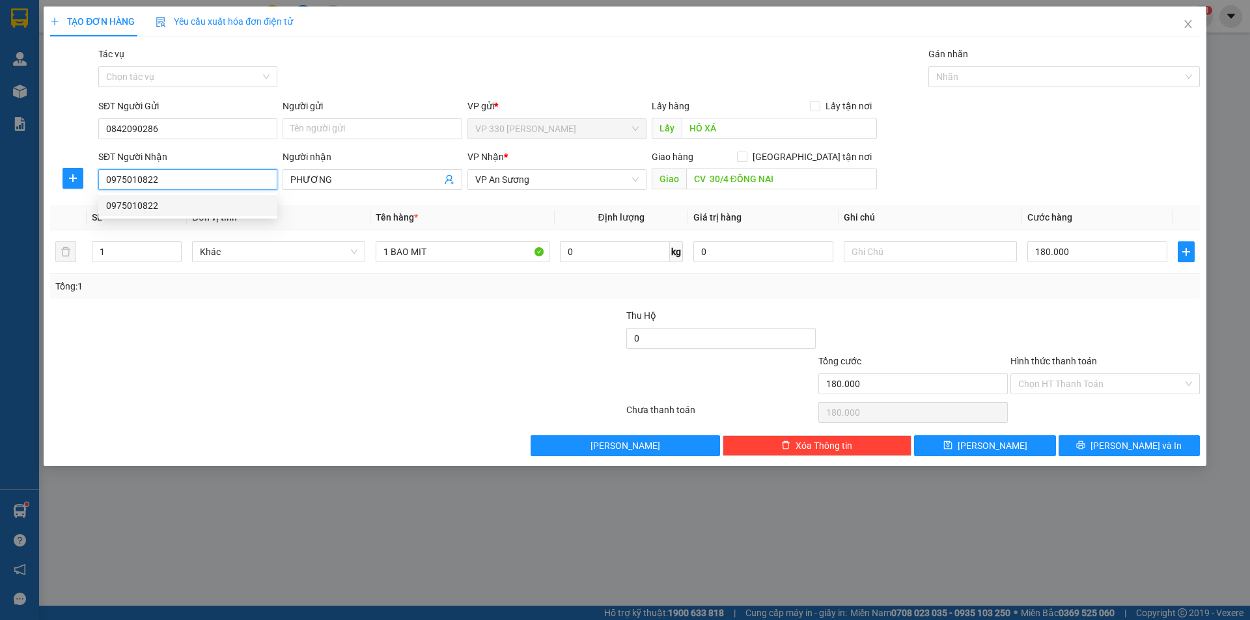
type input "BÌNH THUẬN"
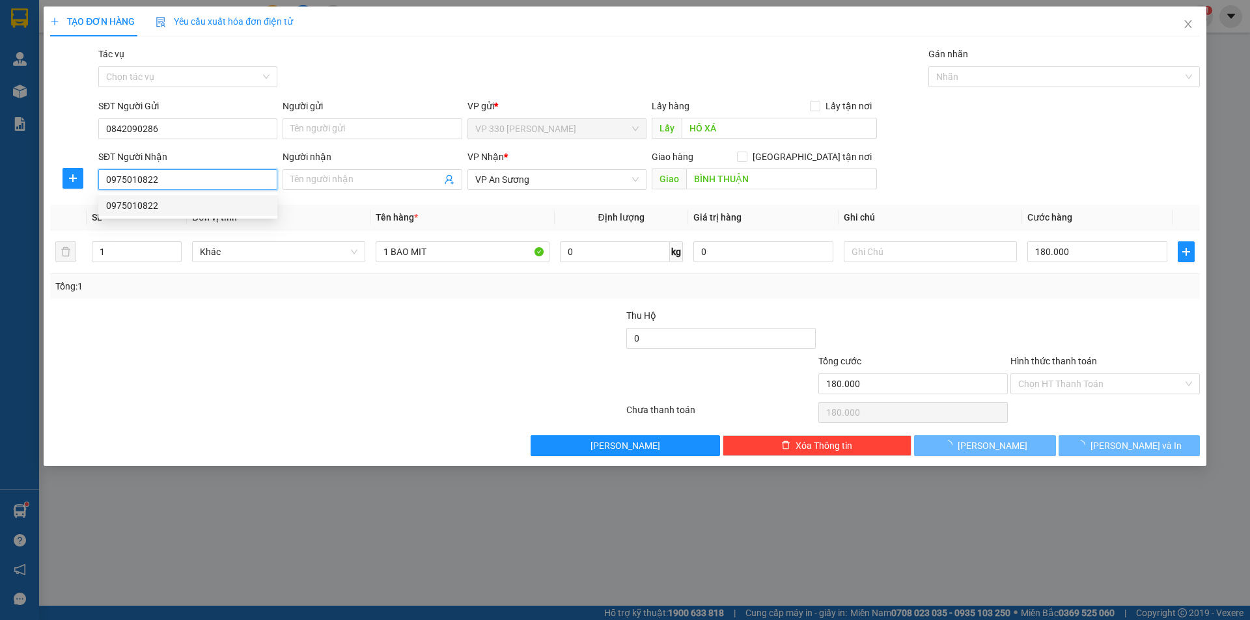
type input "540.000"
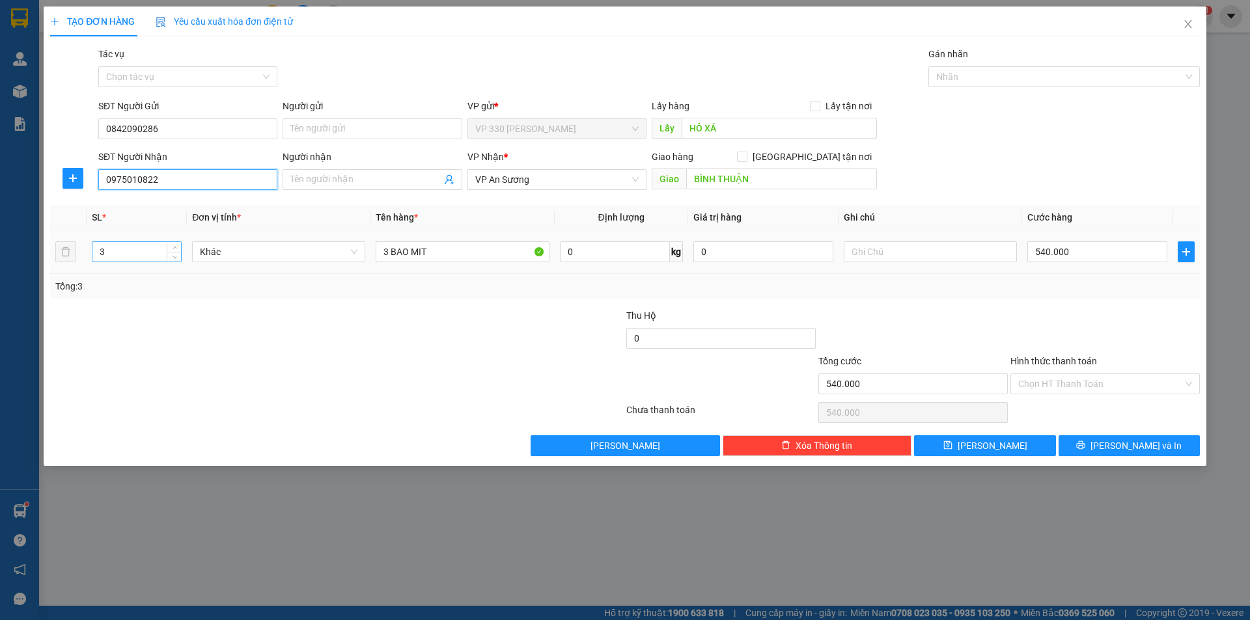
type input "0975010822"
click at [127, 253] on input "3" at bounding box center [136, 252] width 89 height 20
type input "4"
click at [390, 253] on input "3 BAO MIT" at bounding box center [462, 251] width 173 height 21
type input "4 BAO MIT"
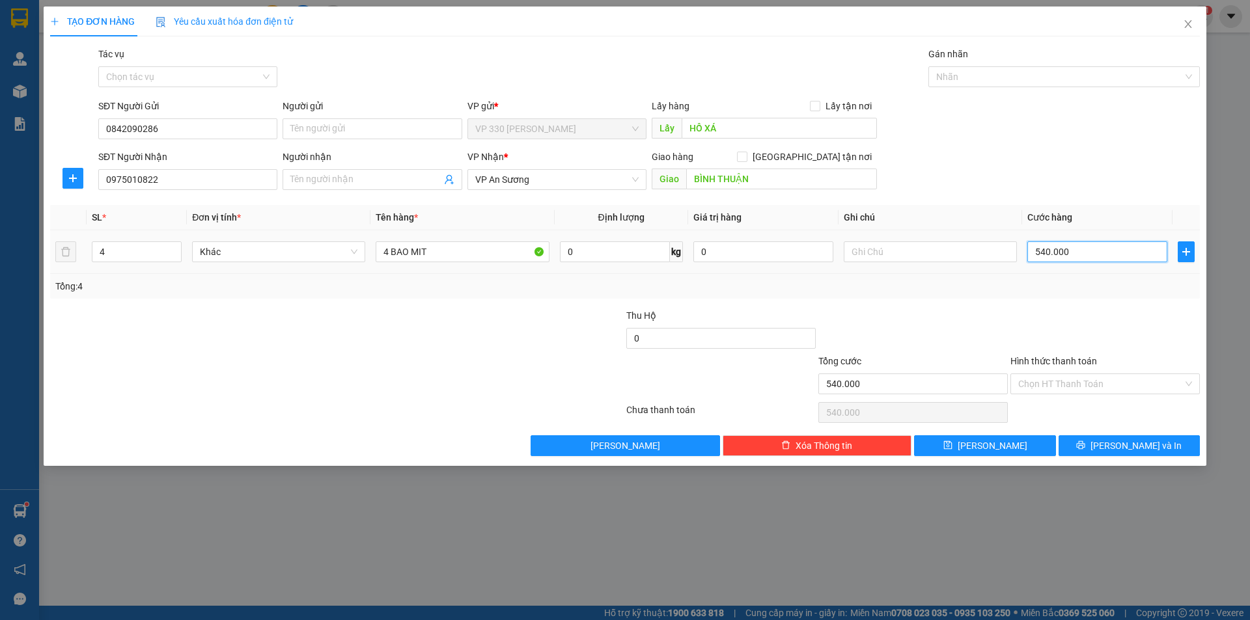
click at [1073, 256] on input "540.000" at bounding box center [1097, 251] width 140 height 21
type input "0"
type input "7"
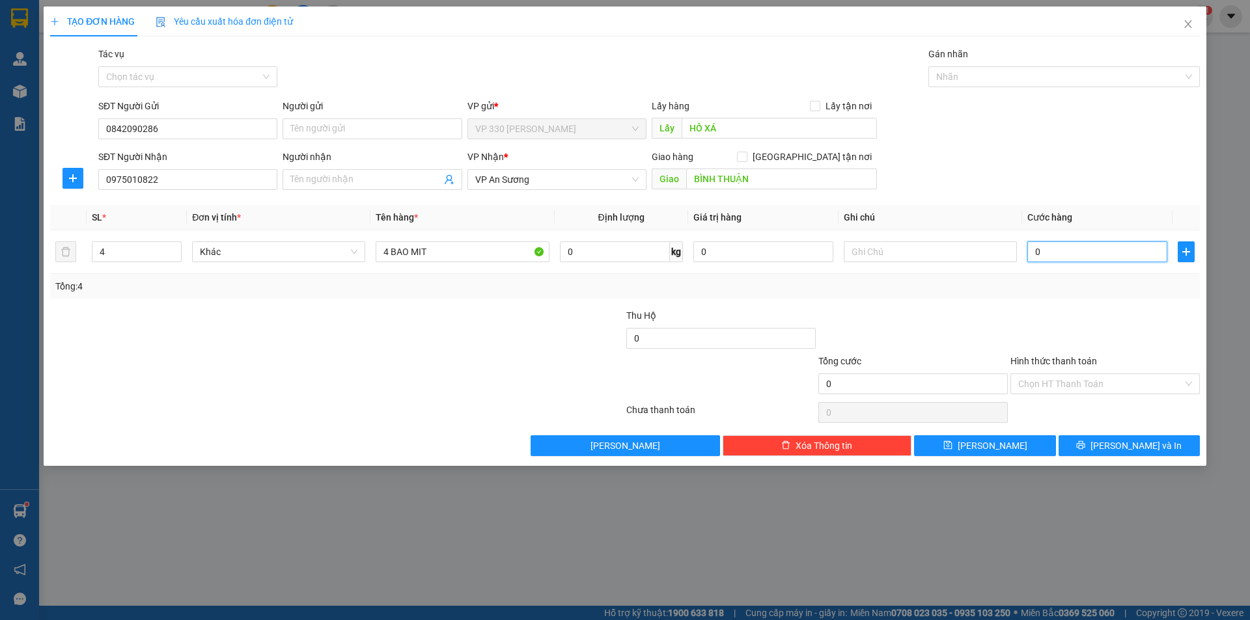
type input "7"
type input "07"
type input "72"
type input "072"
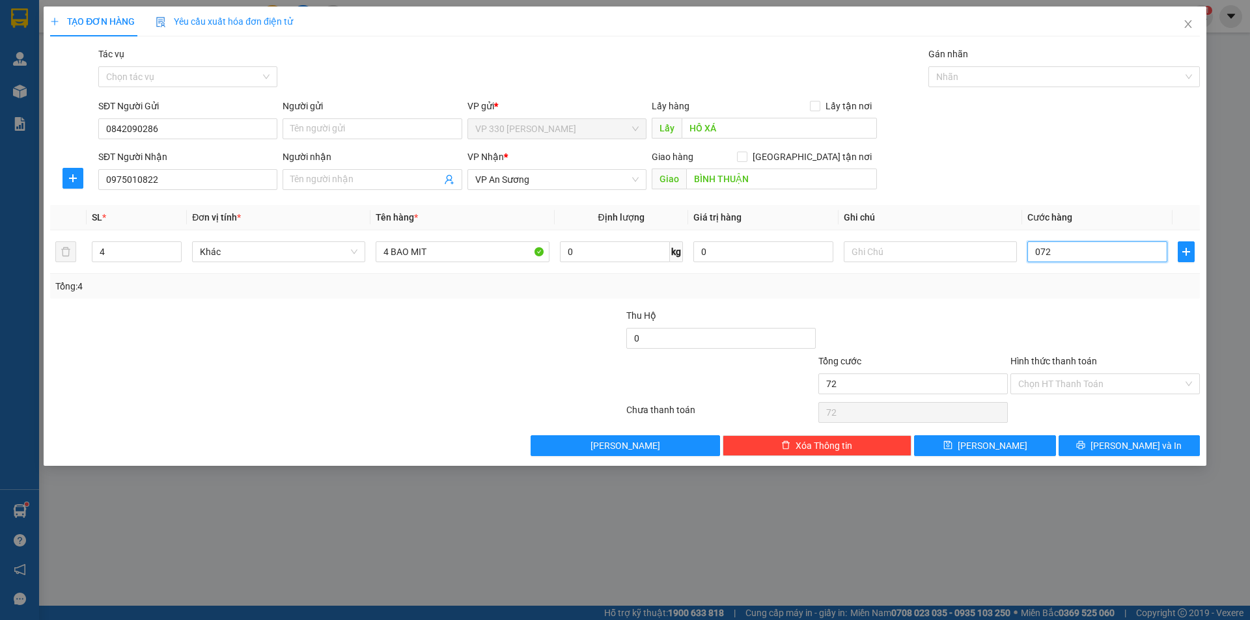
type input "720"
type input "07.200"
type input "7.200"
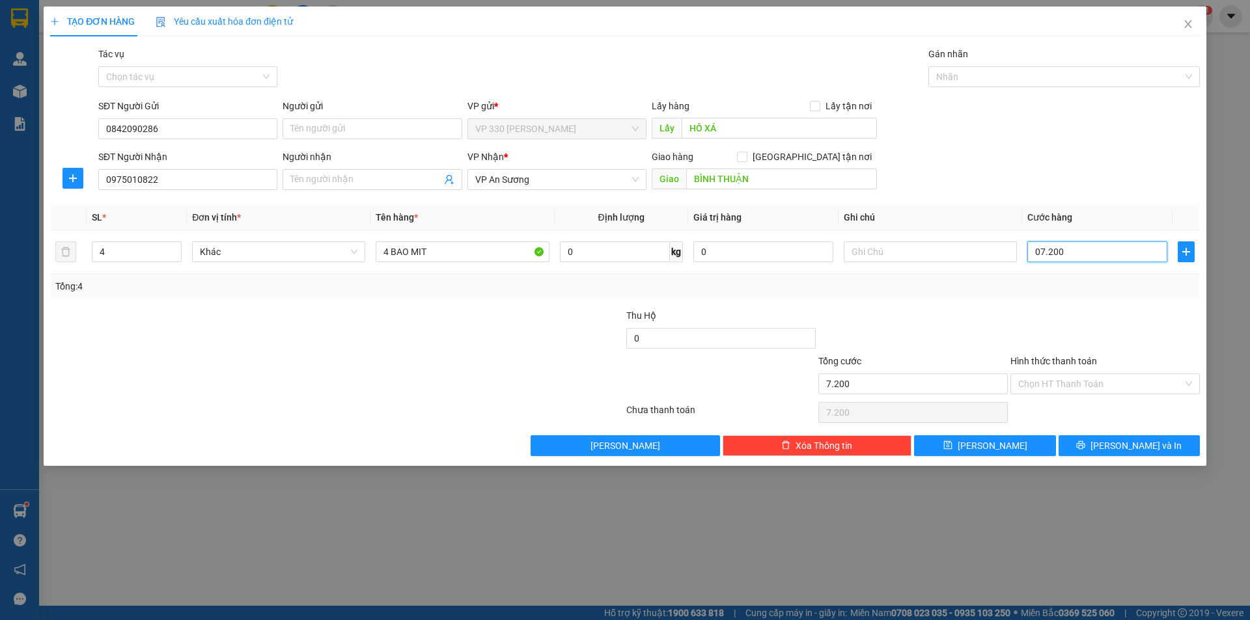
type input "072.000"
type input "72.000"
type input "720.000"
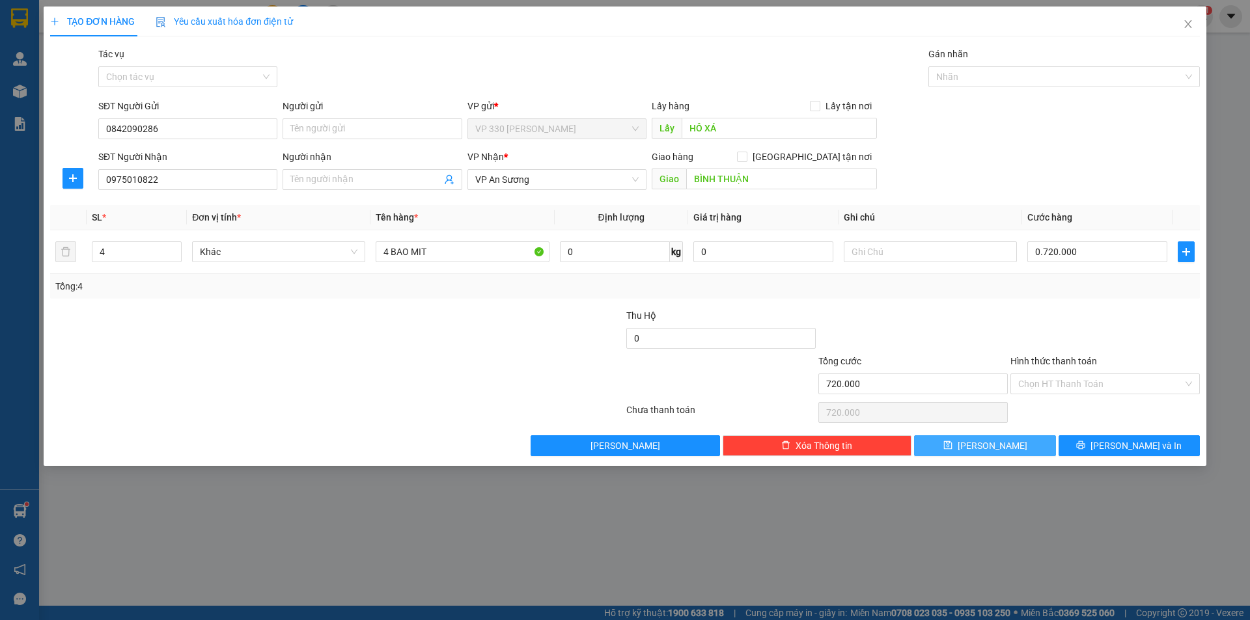
type input "720.000"
click at [1006, 451] on button "[PERSON_NAME]" at bounding box center [984, 445] width 141 height 21
type input "0"
